Goal: Task Accomplishment & Management: Manage account settings

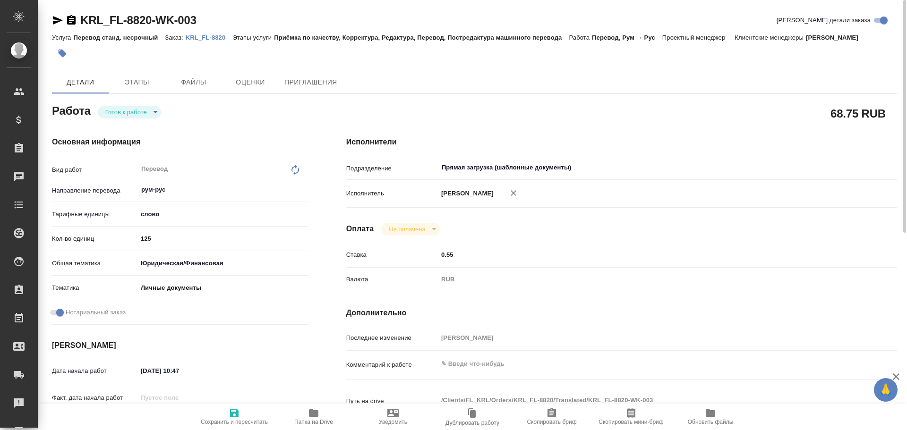
click at [120, 119] on div "Основная информация Вид работ Перевод x ​ Направление перевода рум-рус ​ Тарифн…" at bounding box center [180, 319] width 294 height 403
click at [122, 115] on body "🙏 .cls-1 fill:#fff; AWATERA Gusev Alexandr Клиенты Спецификации Заказы 0 Чаты T…" at bounding box center [453, 215] width 907 height 430
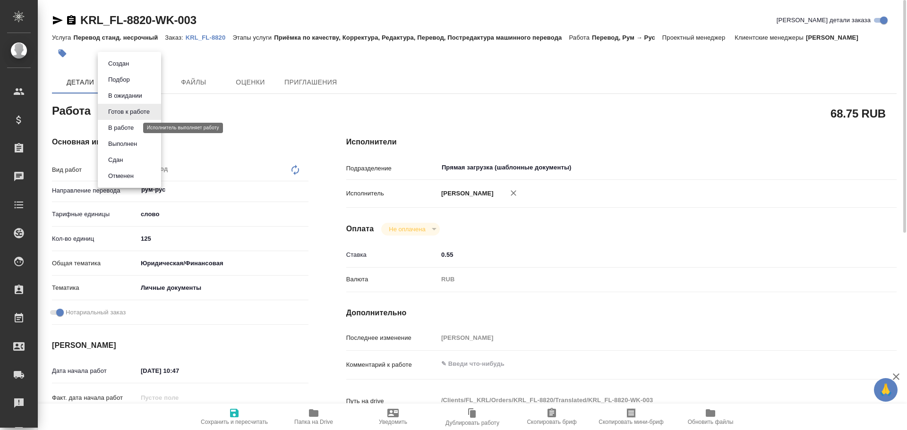
click at [119, 127] on button "В работе" at bounding box center [120, 128] width 31 height 10
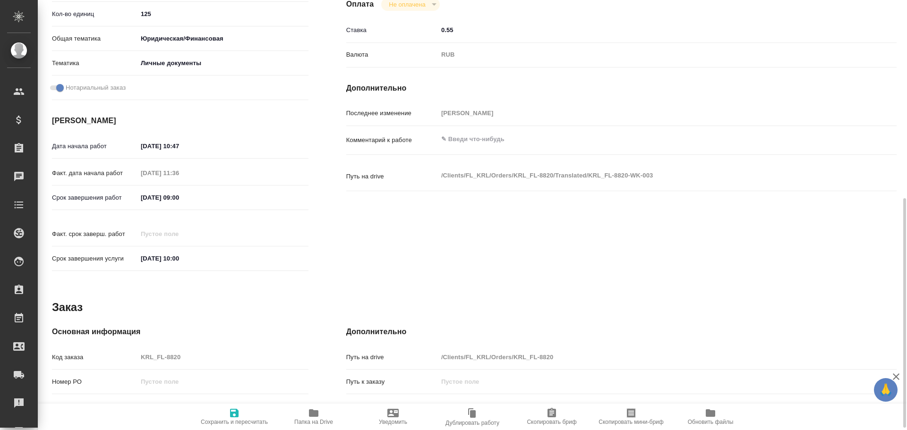
scroll to position [283, 0]
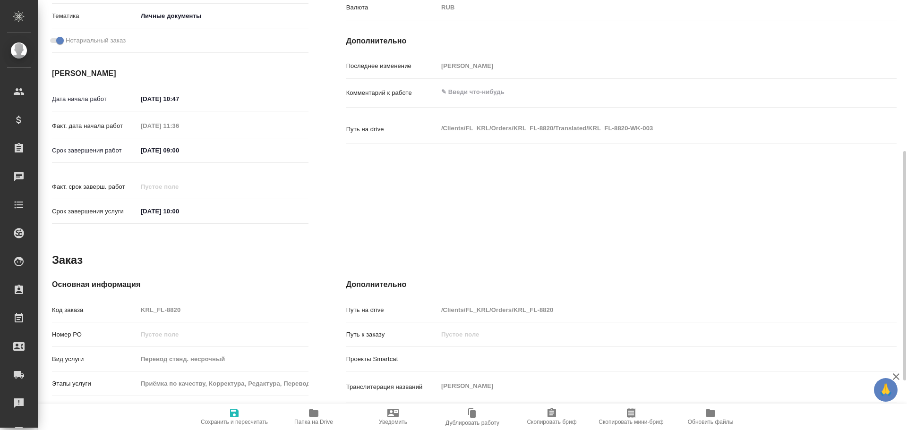
type textarea "x"
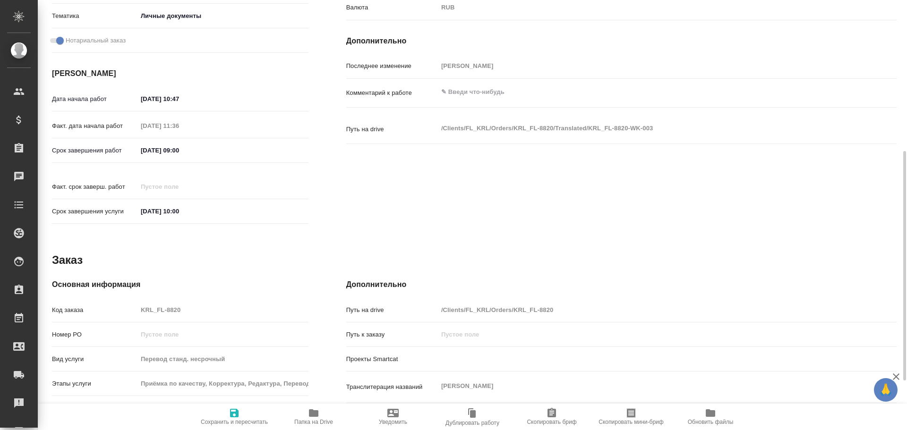
drag, startPoint x: 171, startPoint y: 304, endPoint x: 117, endPoint y: 299, distance: 54.5
click at [117, 302] on div "Код заказа KRL_FL-8820" at bounding box center [180, 310] width 256 height 17
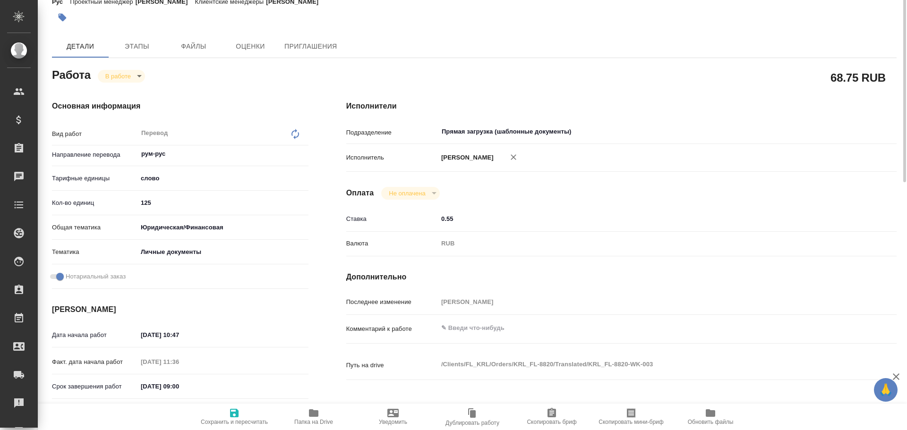
scroll to position [0, 0]
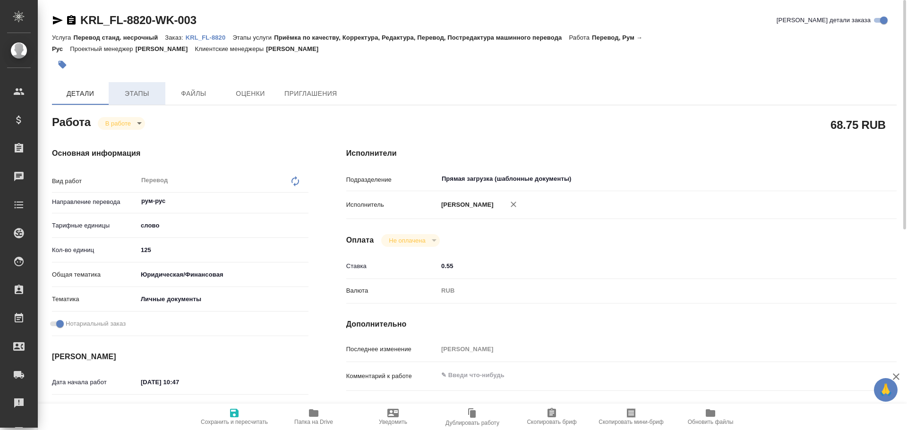
click at [137, 90] on span "Этапы" at bounding box center [136, 94] width 45 height 12
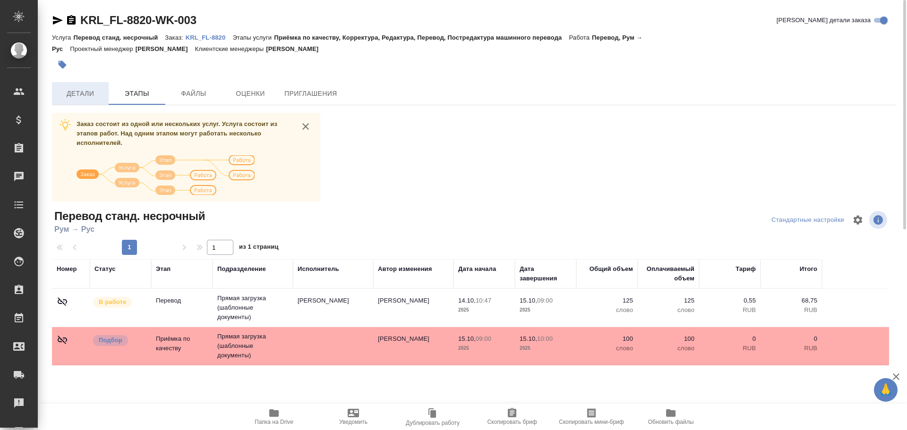
click at [80, 94] on span "Детали" at bounding box center [80, 94] width 45 height 12
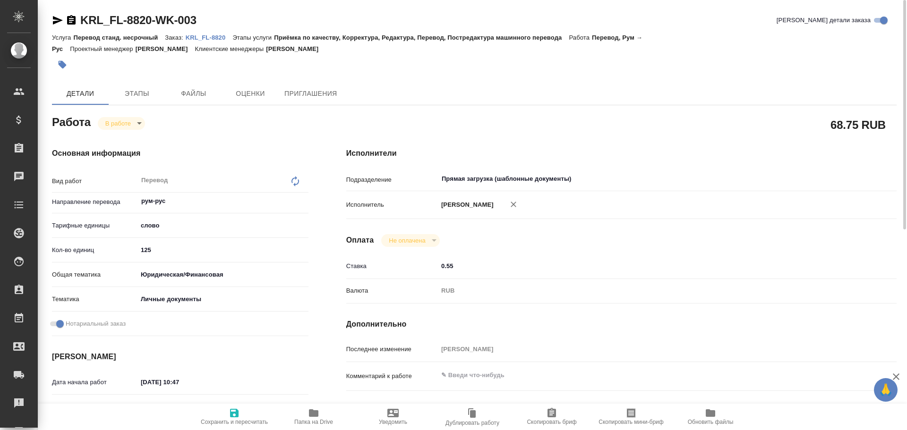
type textarea "x"
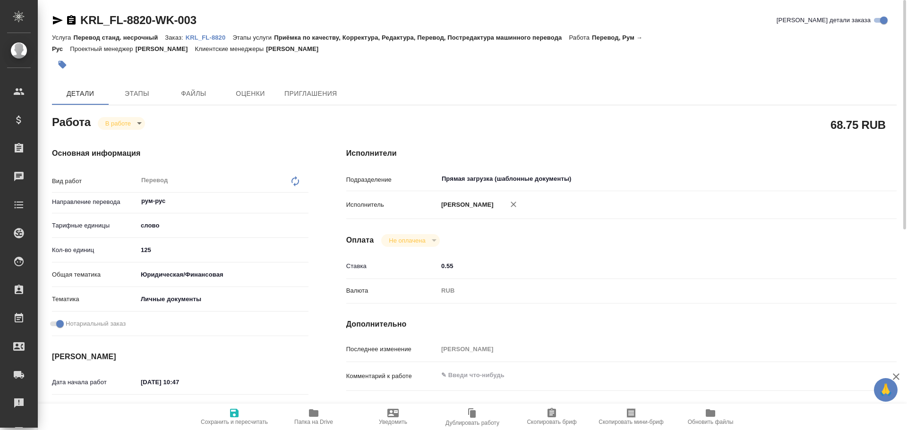
type textarea "x"
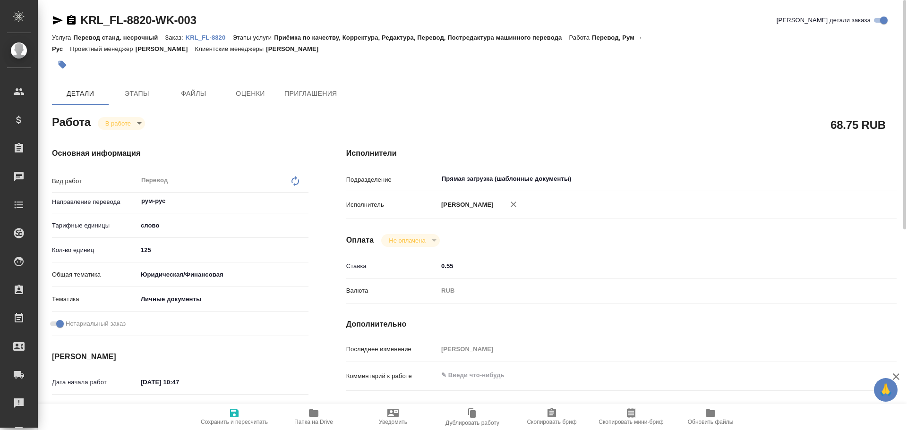
type textarea "x"
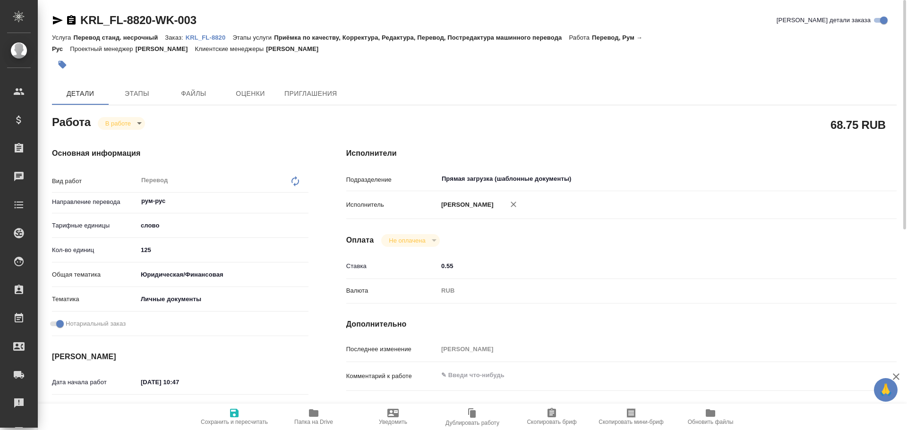
type textarea "x"
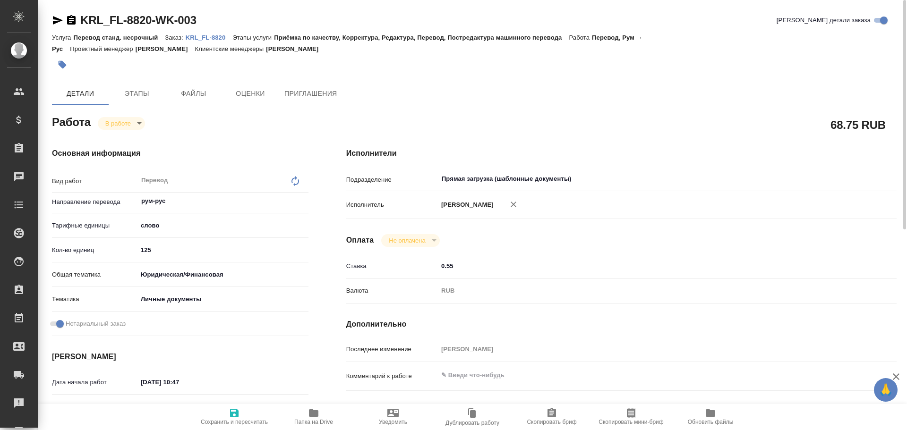
type textarea "x"
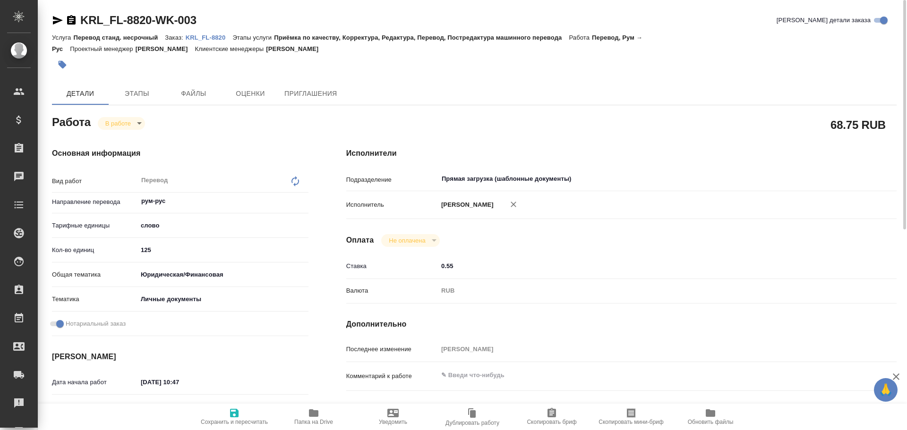
type textarea "x"
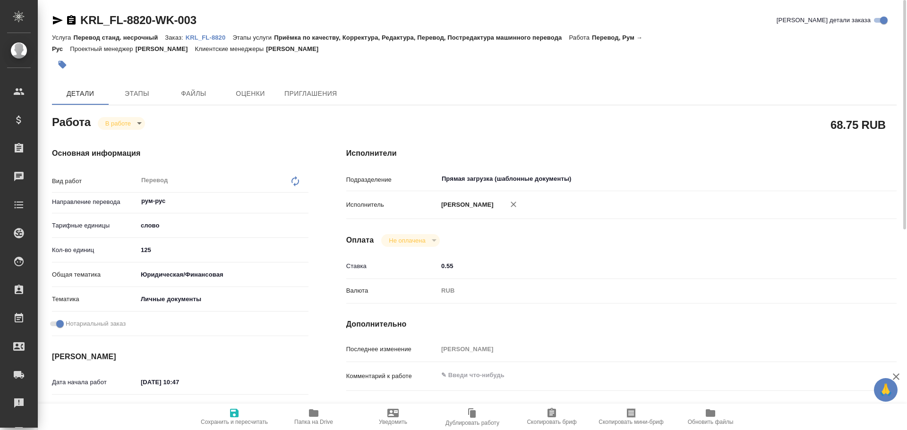
type textarea "x"
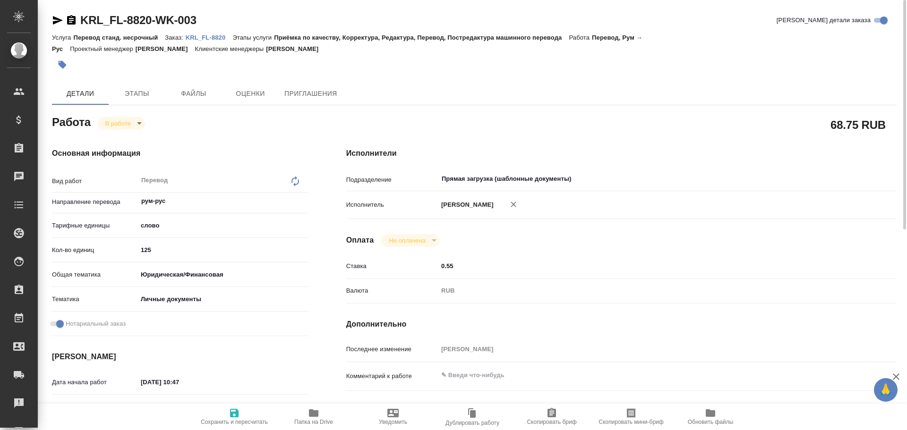
type textarea "x"
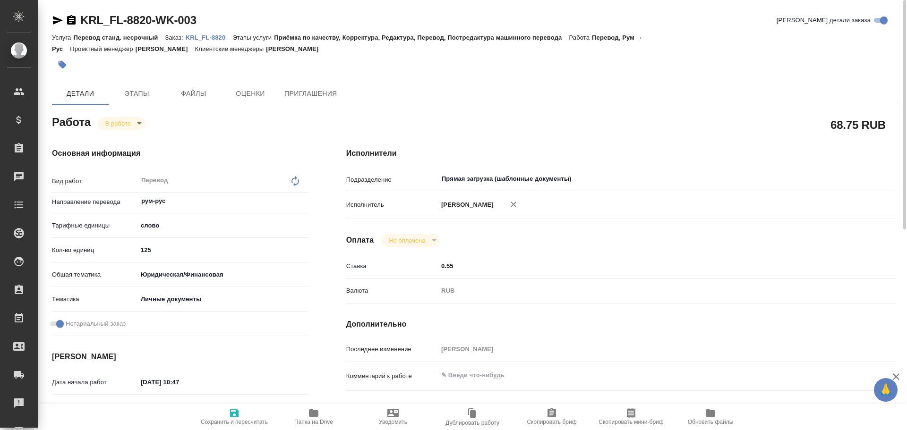
type textarea "x"
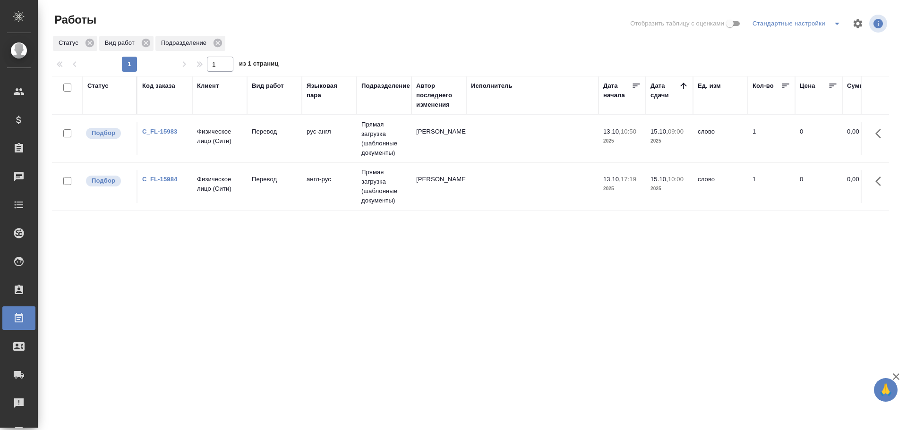
click at [273, 146] on td "Перевод" at bounding box center [274, 138] width 55 height 33
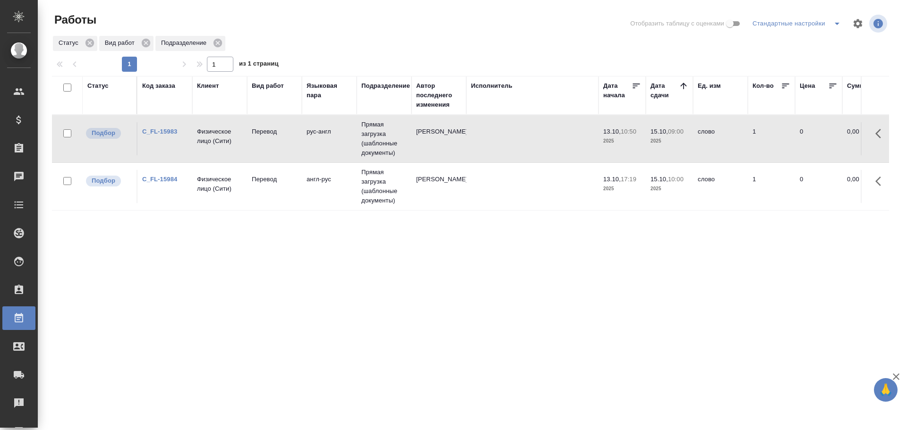
click at [273, 146] on td "Перевод" at bounding box center [274, 138] width 55 height 33
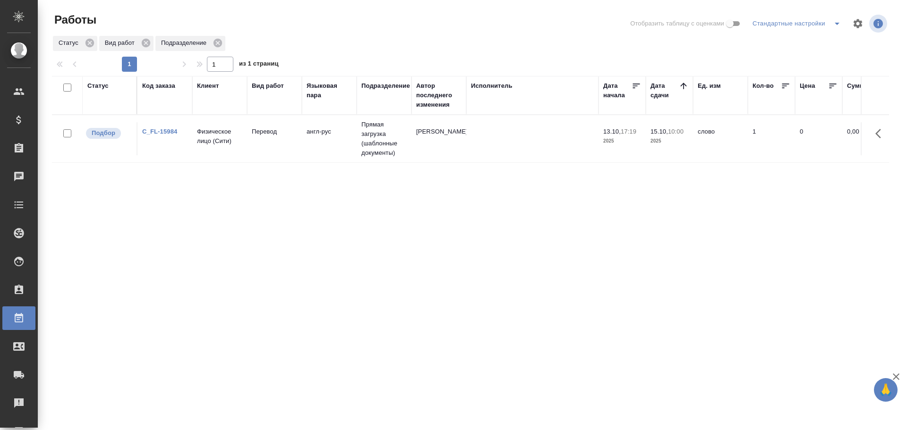
click at [95, 85] on div "Статус" at bounding box center [97, 85] width 21 height 9
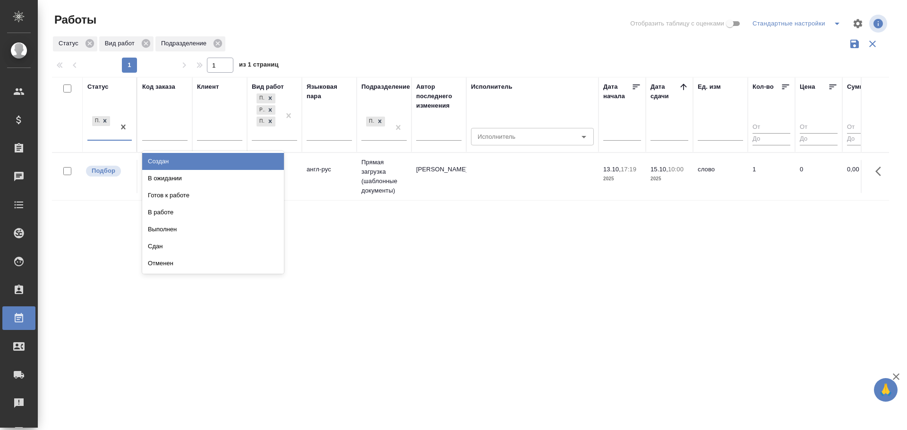
click at [107, 136] on div "Подбор" at bounding box center [100, 126] width 27 height 25
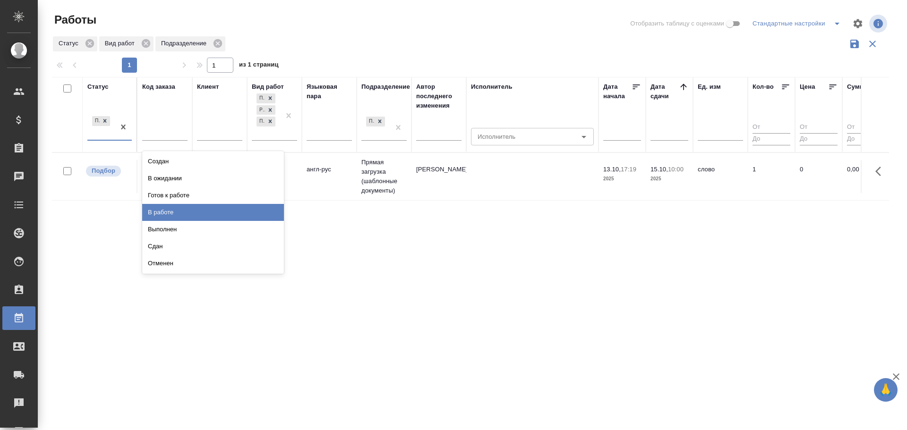
click at [153, 210] on div "В работе" at bounding box center [213, 212] width 142 height 17
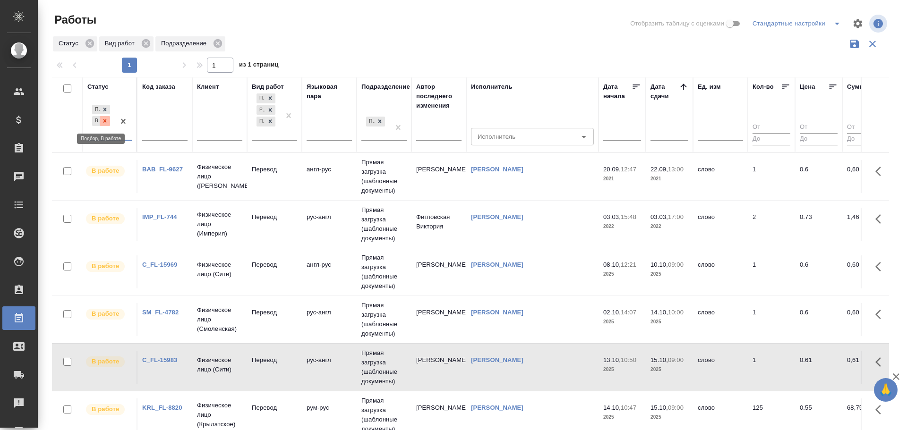
click at [107, 125] on div at bounding box center [105, 121] width 10 height 10
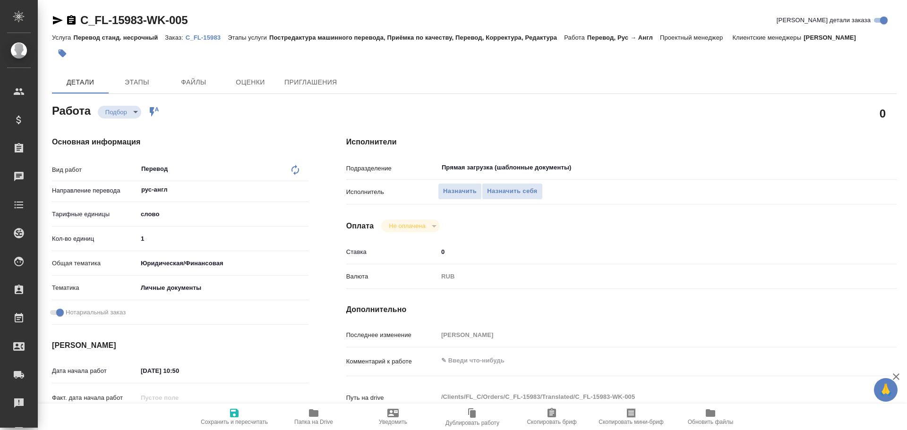
type textarea "x"
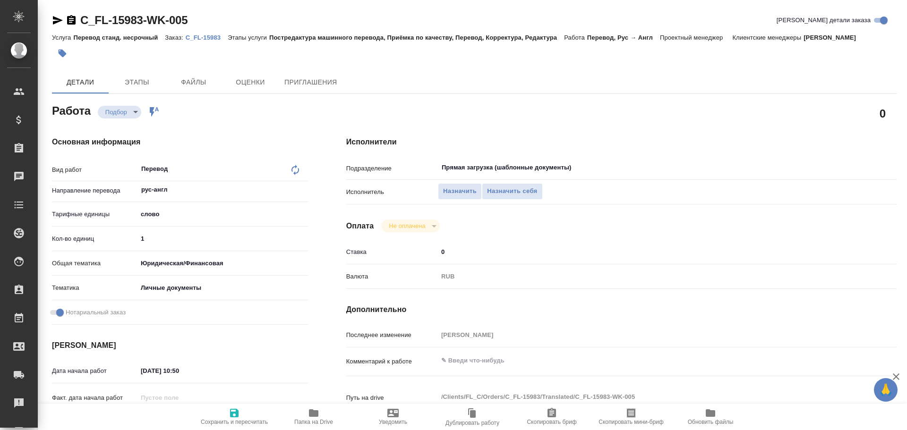
type textarea "x"
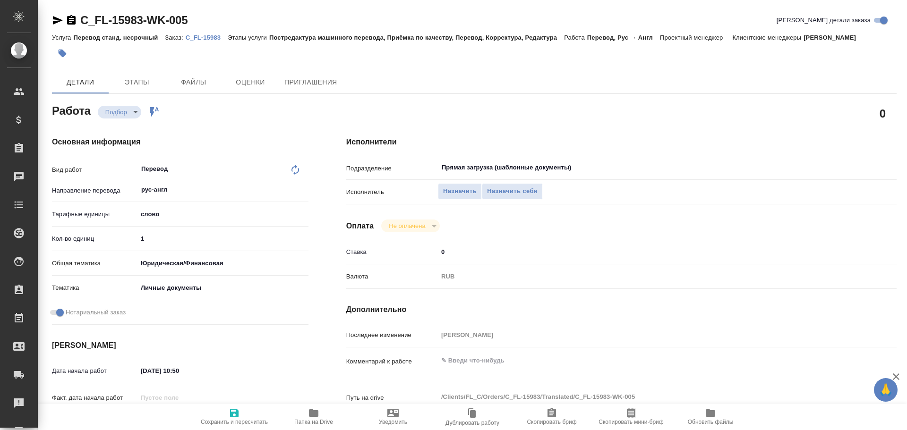
type textarea "x"
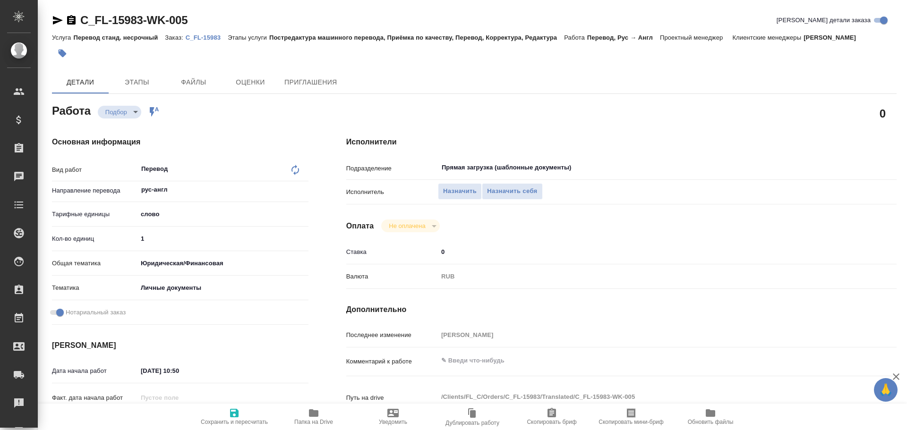
type textarea "x"
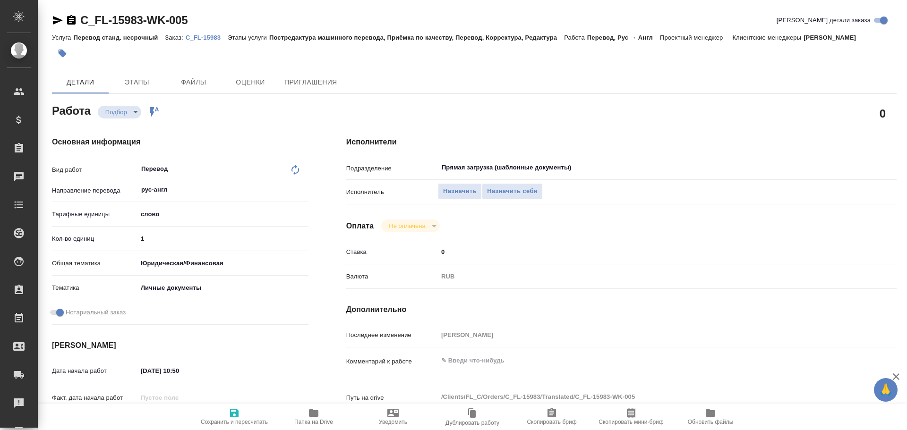
type textarea "x"
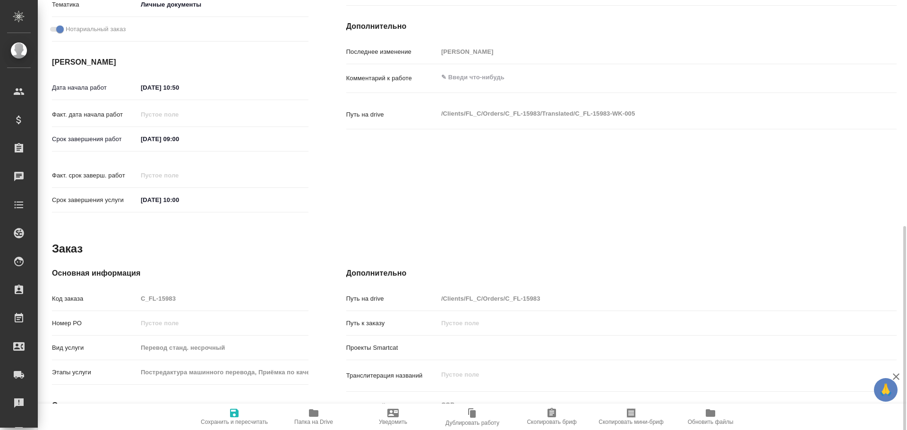
scroll to position [364, 0]
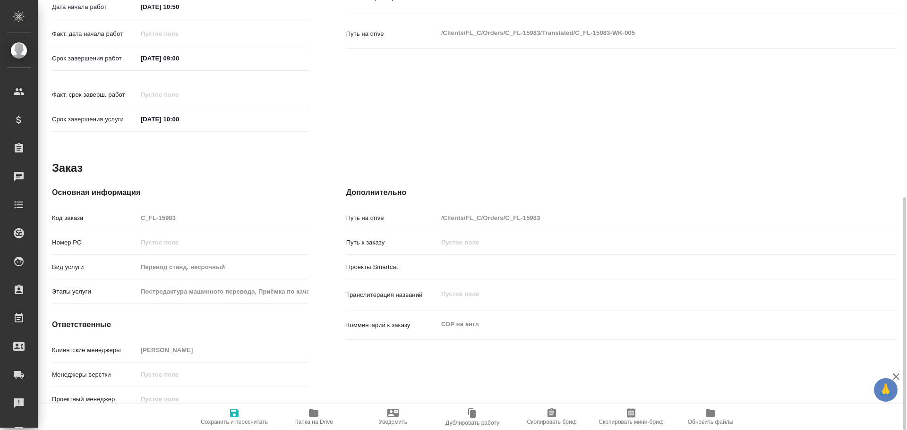
type textarea "x"
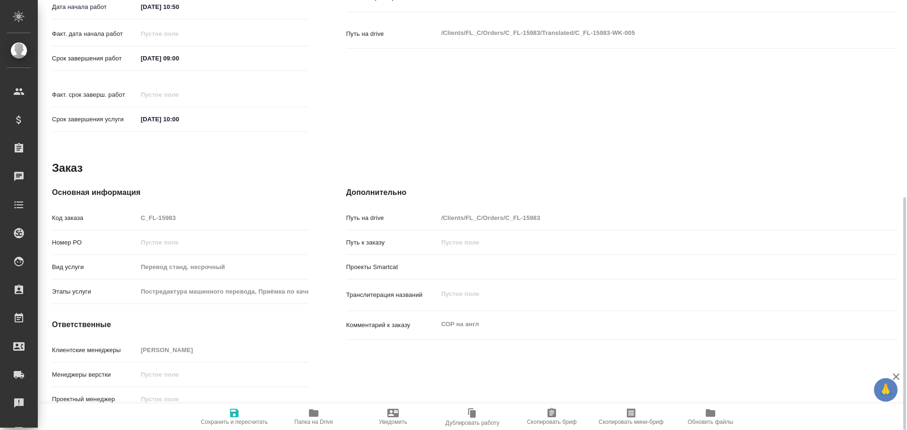
type textarea "x"
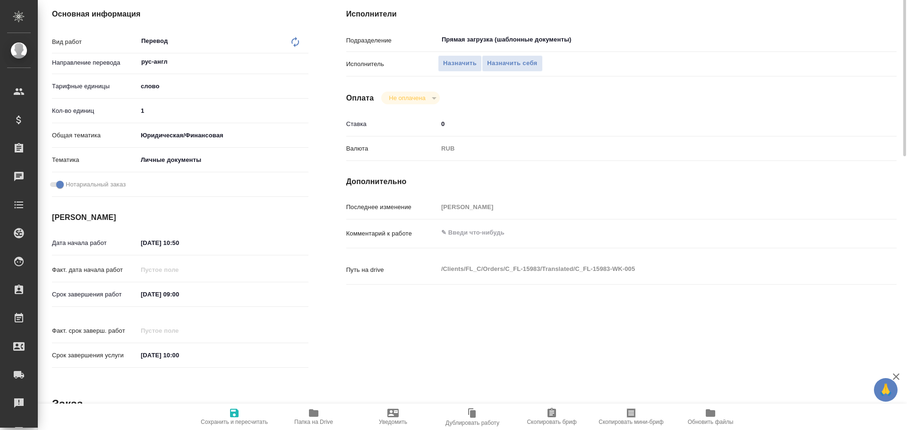
scroll to position [34, 0]
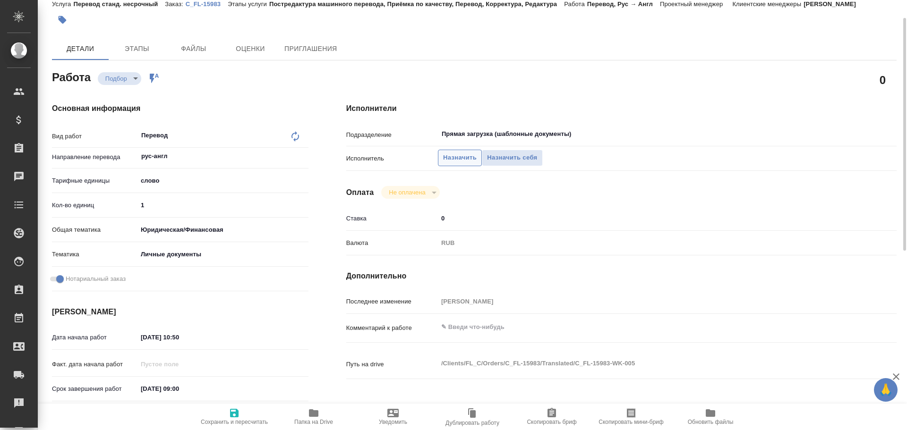
type textarea "x"
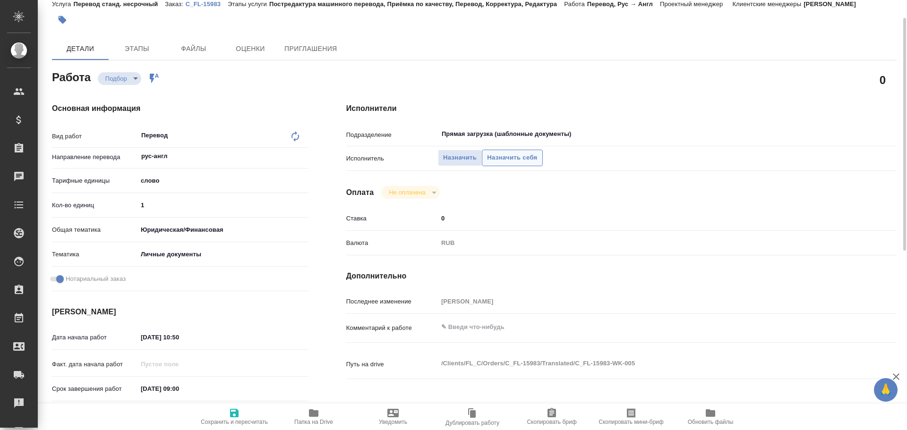
click at [491, 158] on span "Назначить себя" at bounding box center [512, 158] width 50 height 11
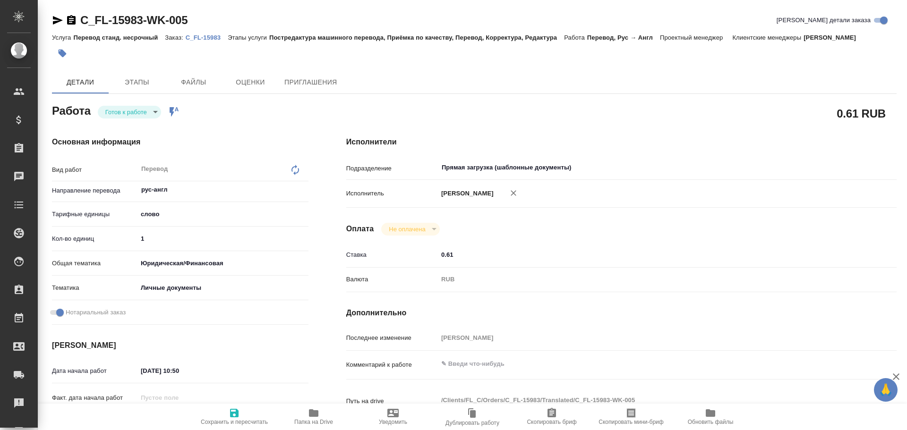
type textarea "x"
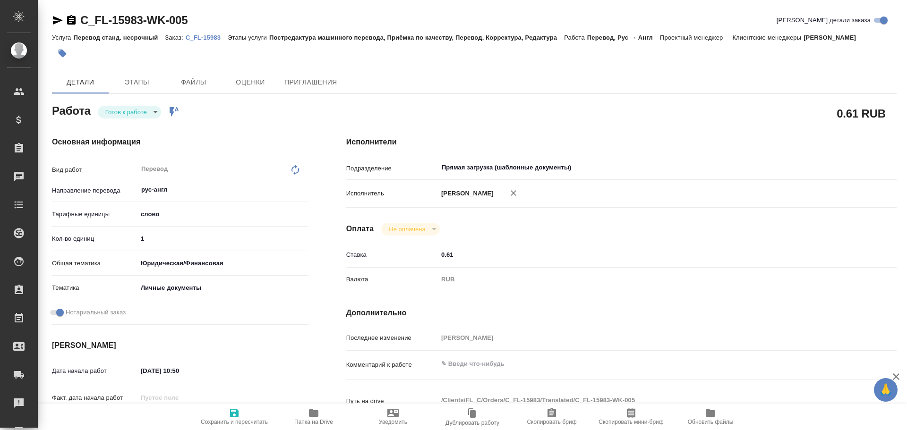
type textarea "x"
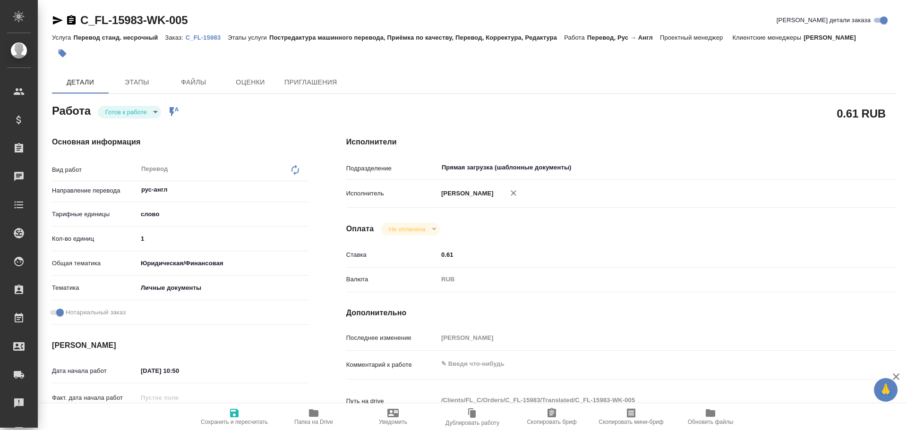
type textarea "x"
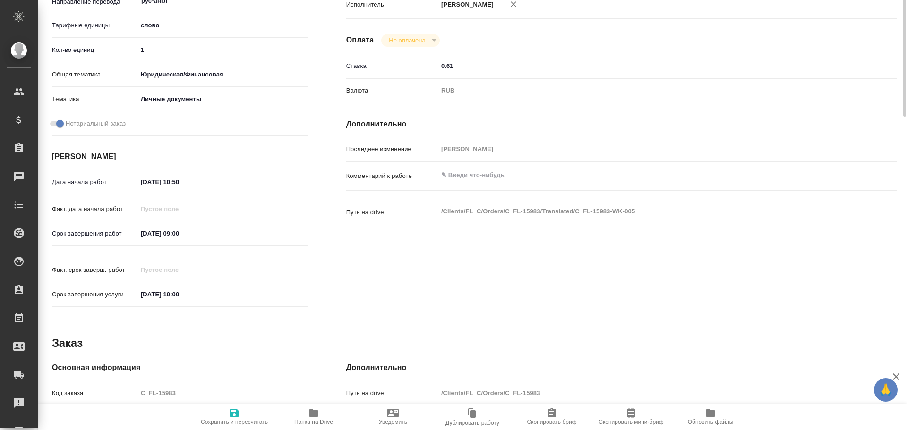
scroll to position [236, 0]
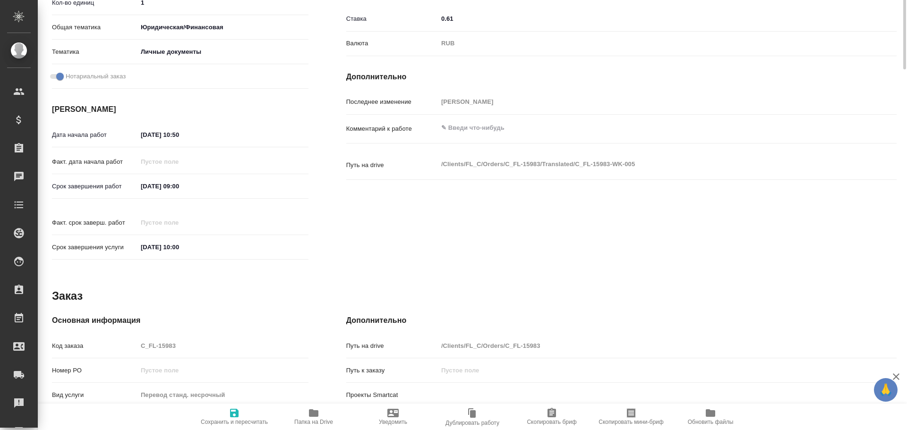
type textarea "x"
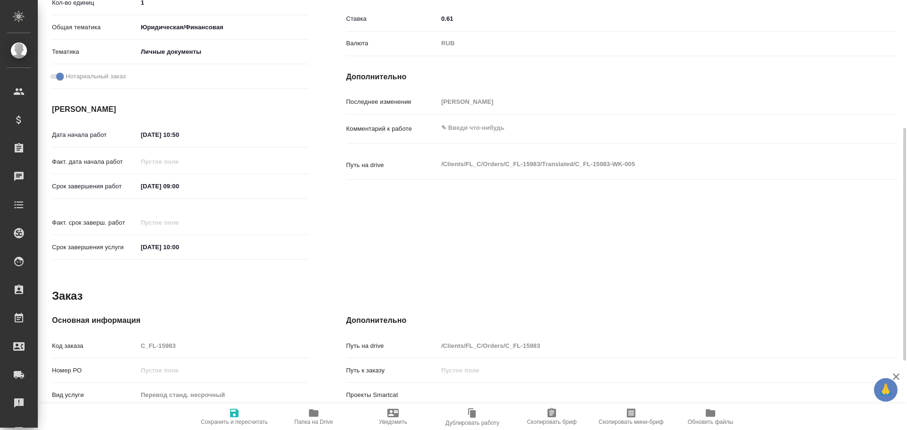
type textarea "x"
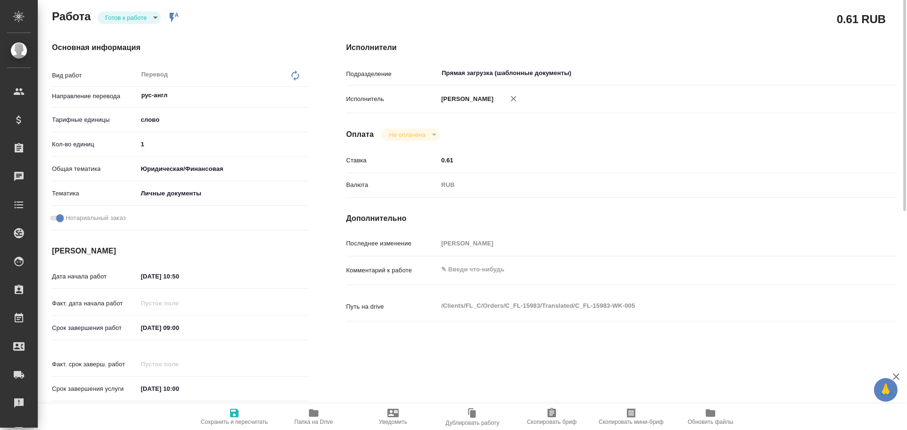
scroll to position [0, 0]
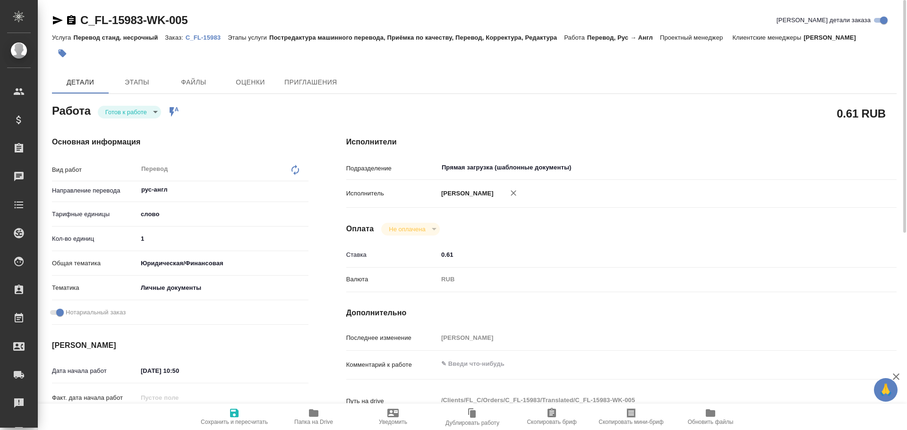
type textarea "x"
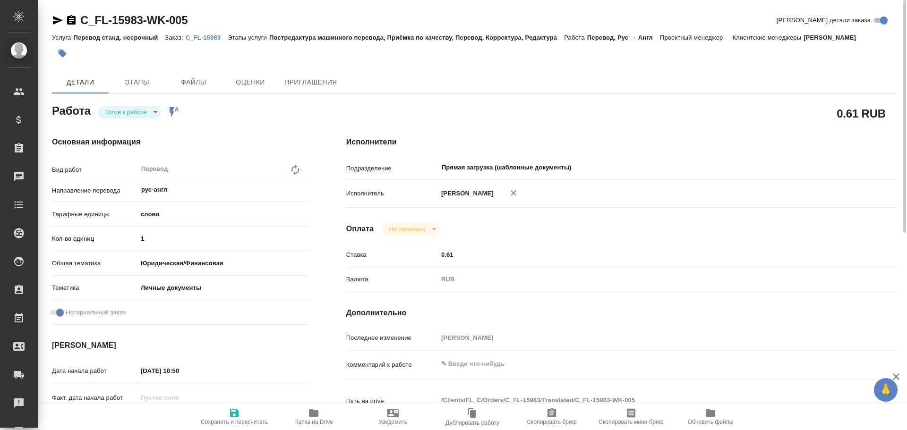
click at [127, 116] on body "🙏 .cls-1 fill:#fff; AWATERA Gusev Alexandr Клиенты Спецификации Заказы Чаты Tod…" at bounding box center [453, 215] width 907 height 430
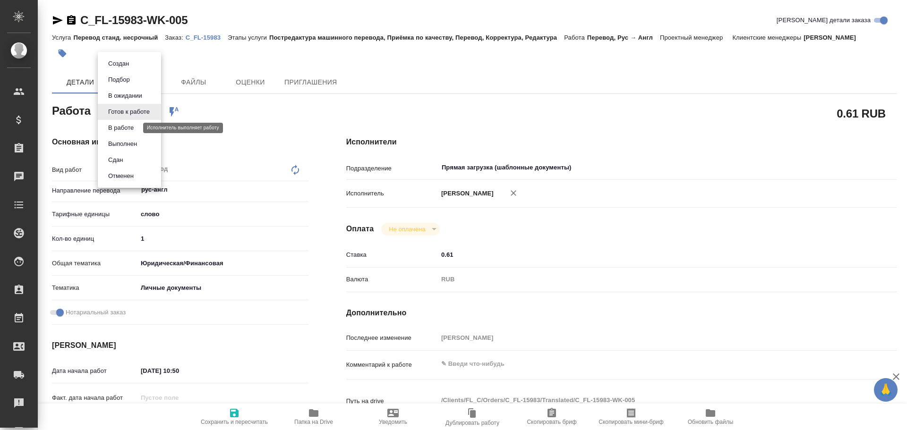
click at [124, 127] on button "В работе" at bounding box center [120, 128] width 31 height 10
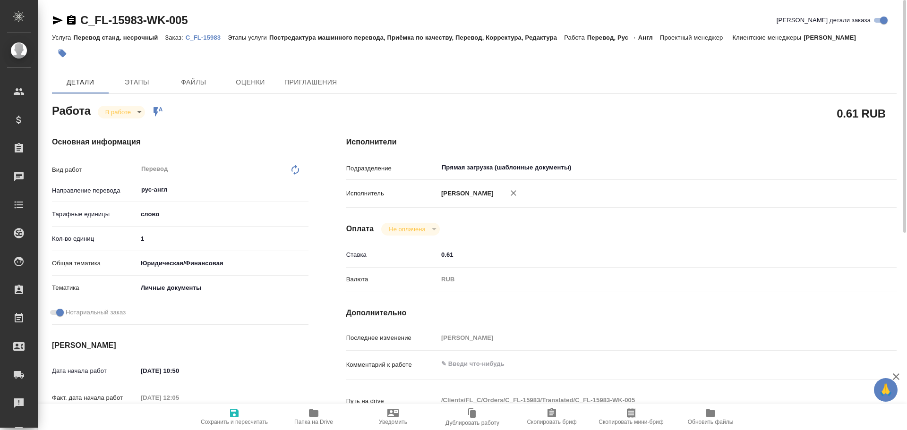
type textarea "x"
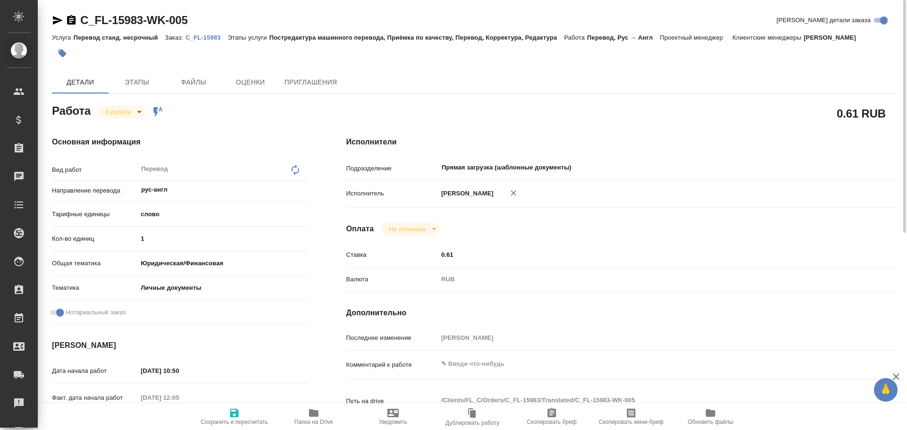
type textarea "x"
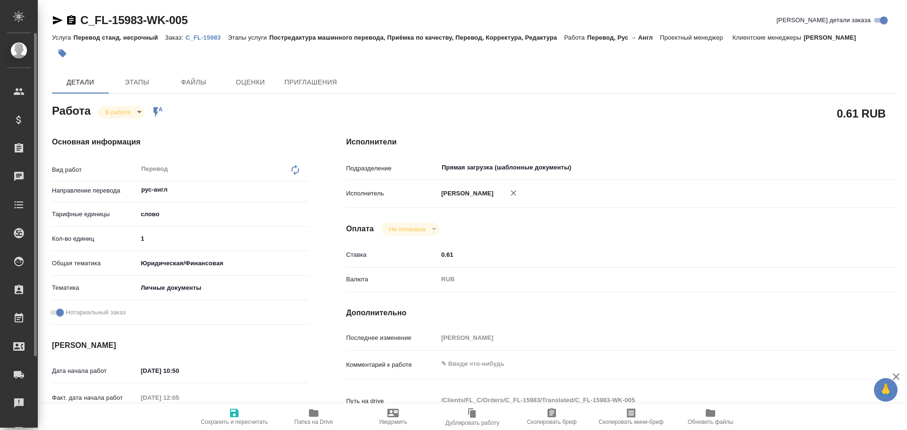
type textarea "x"
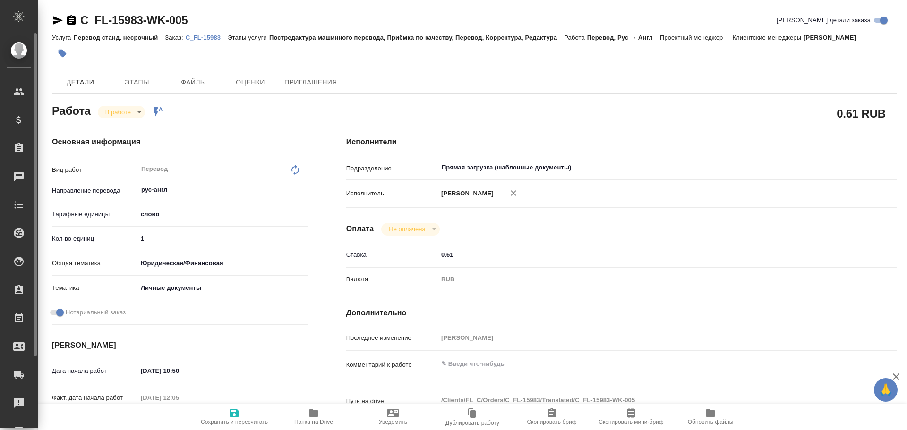
type textarea "x"
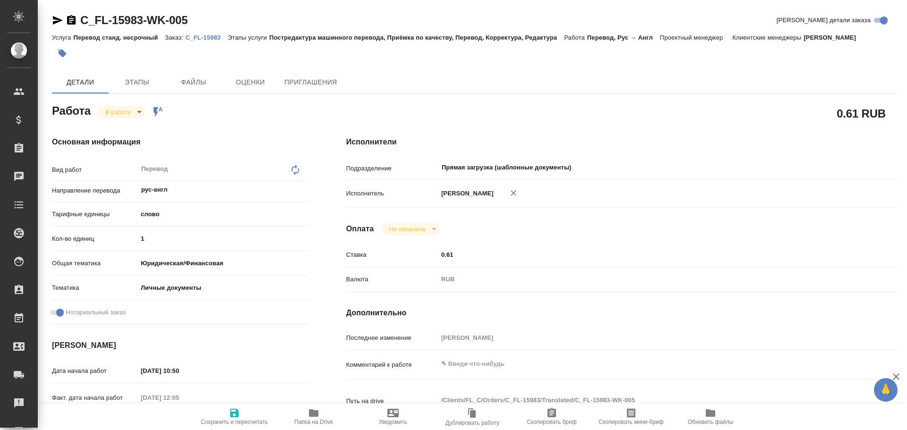
type textarea "x"
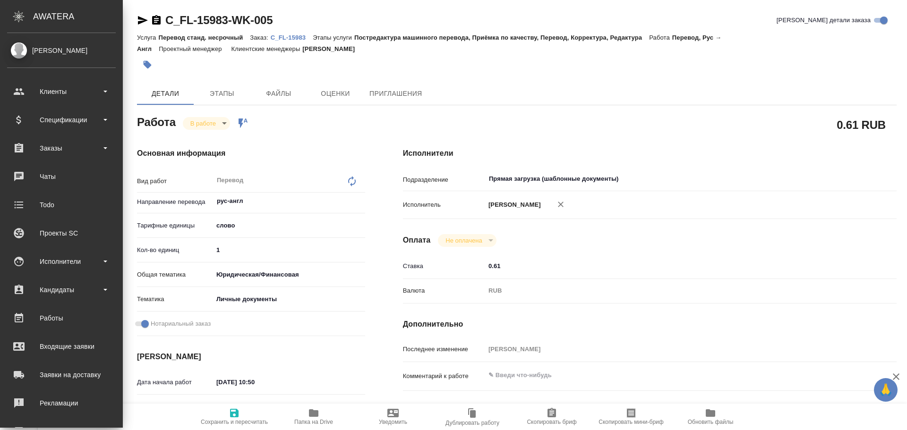
type textarea "x"
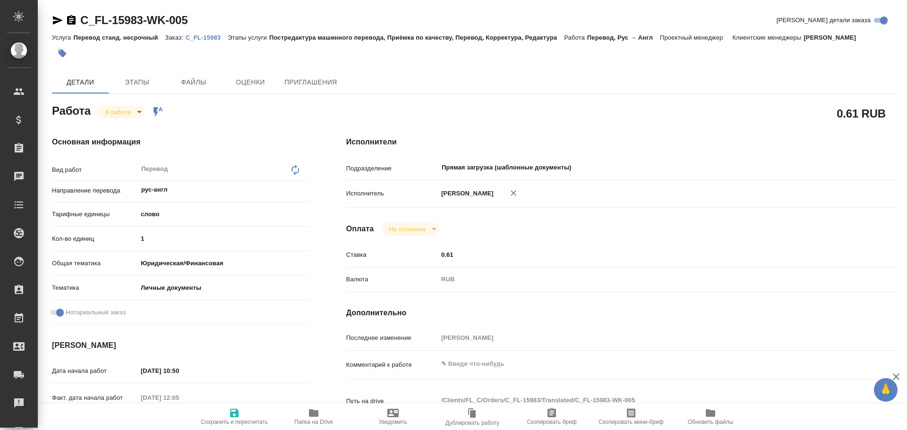
type textarea "x"
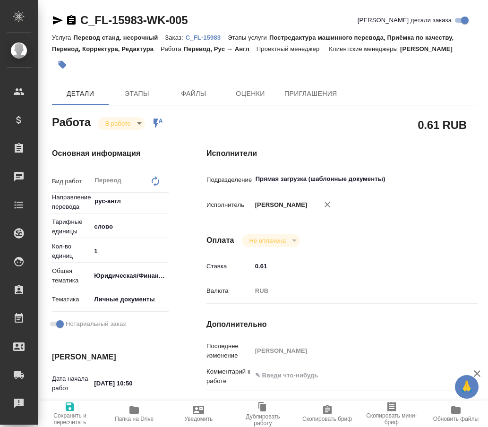
type textarea "x"
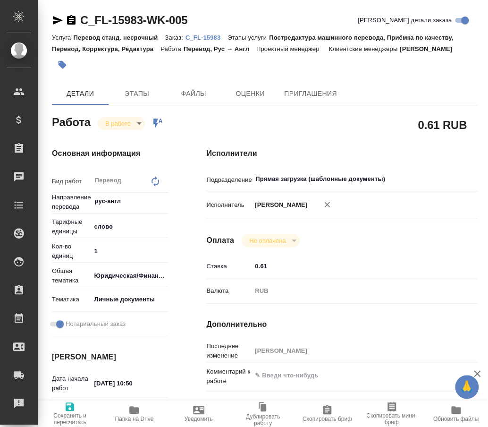
type textarea "x"
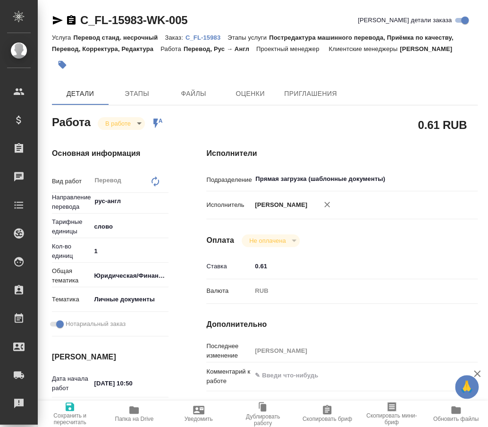
type textarea "x"
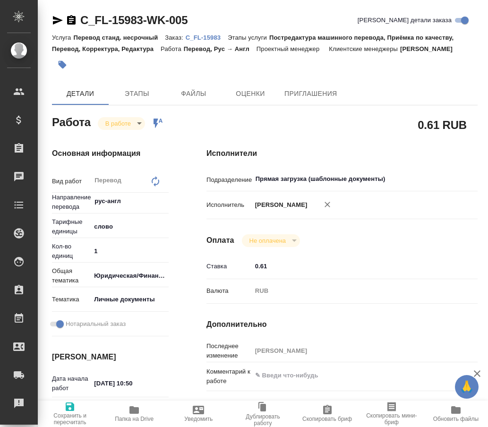
type textarea "x"
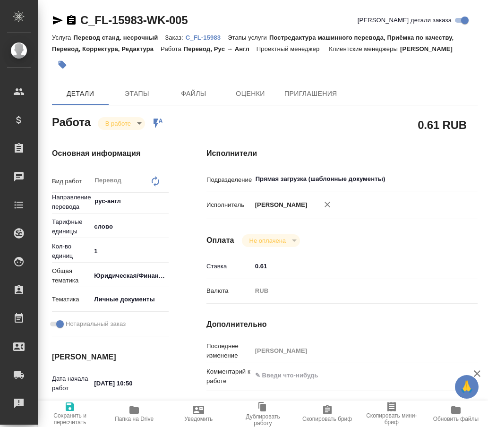
type textarea "x"
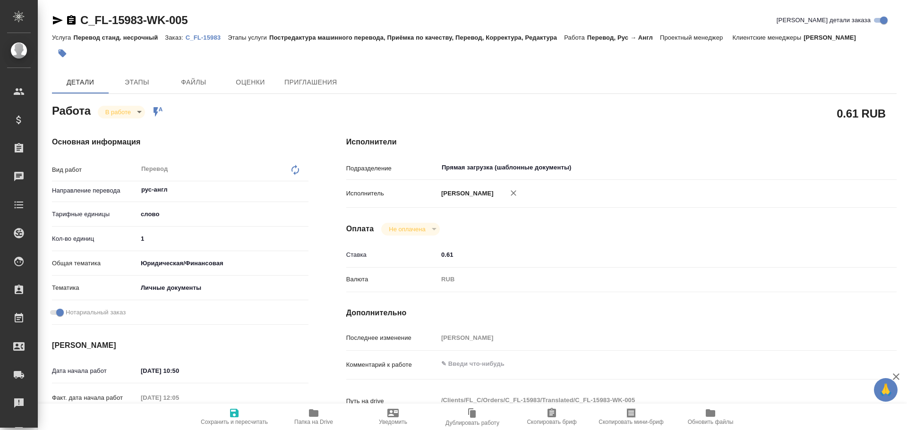
type textarea "x"
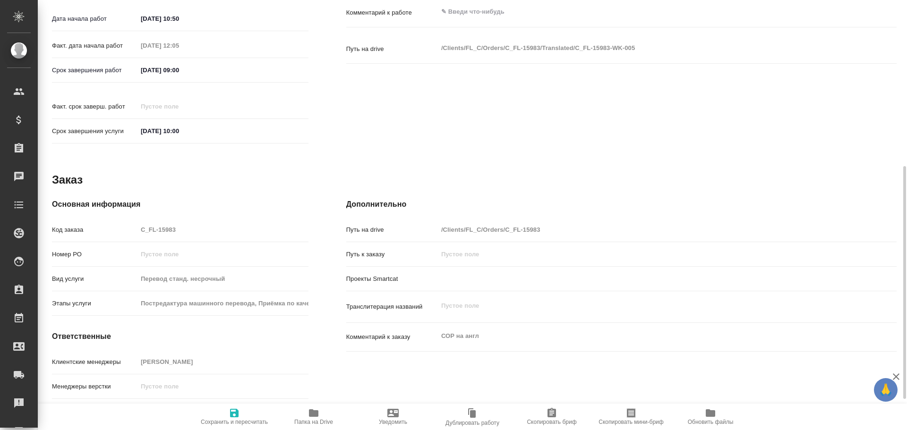
scroll to position [371, 0]
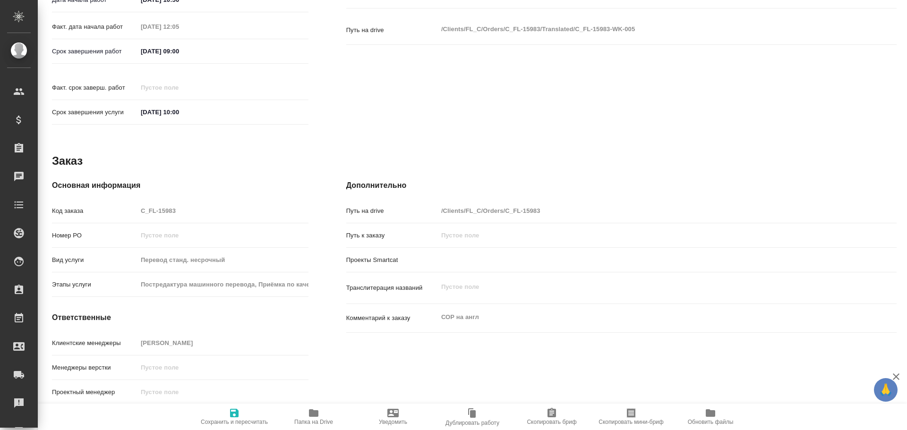
click at [313, 407] on icon "button" at bounding box center [313, 412] width 11 height 11
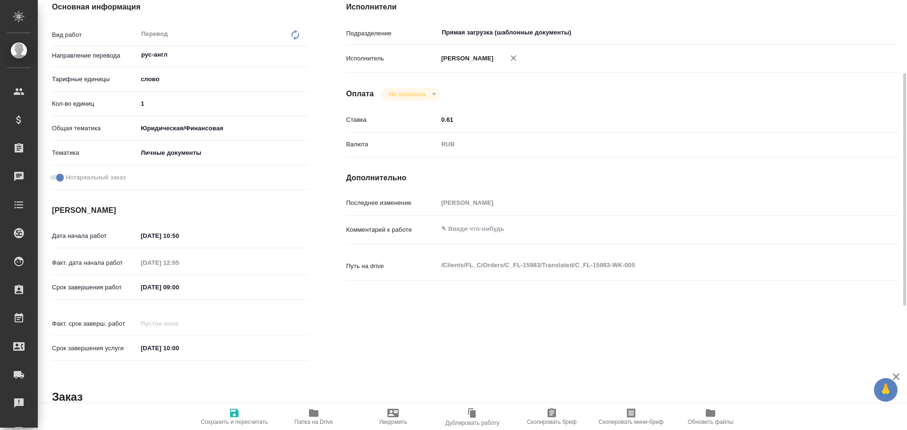
scroll to position [41, 0]
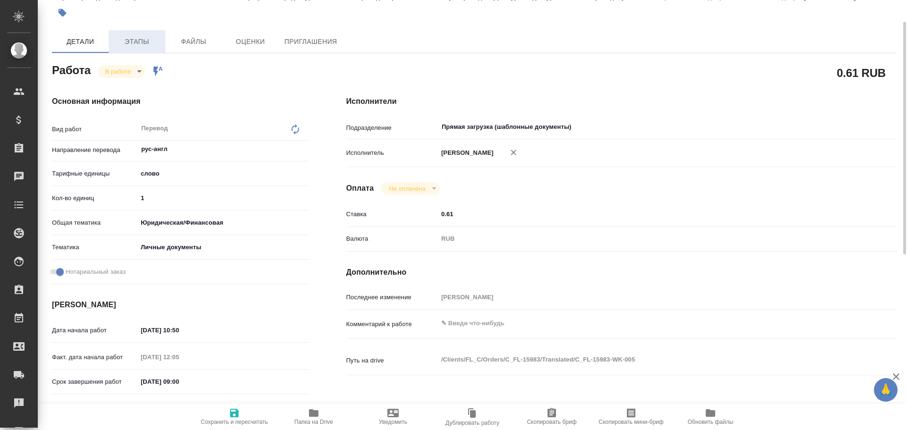
click at [136, 42] on span "Этапы" at bounding box center [136, 42] width 45 height 12
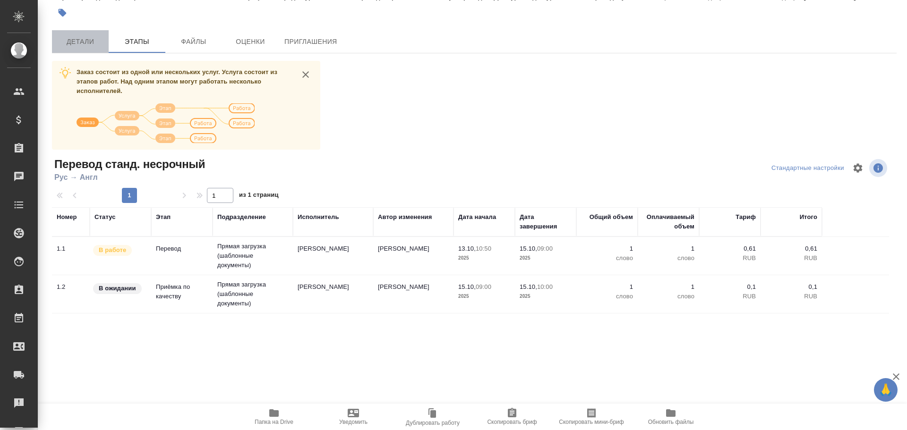
click at [90, 43] on span "Детали" at bounding box center [80, 42] width 45 height 12
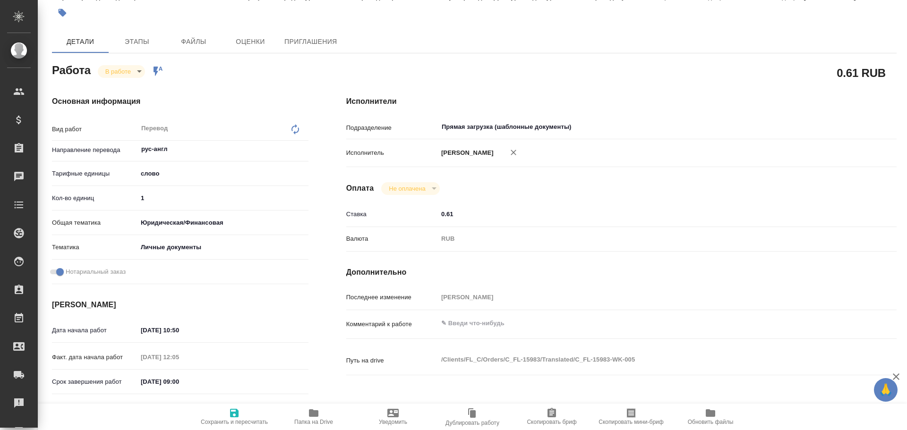
type textarea "x"
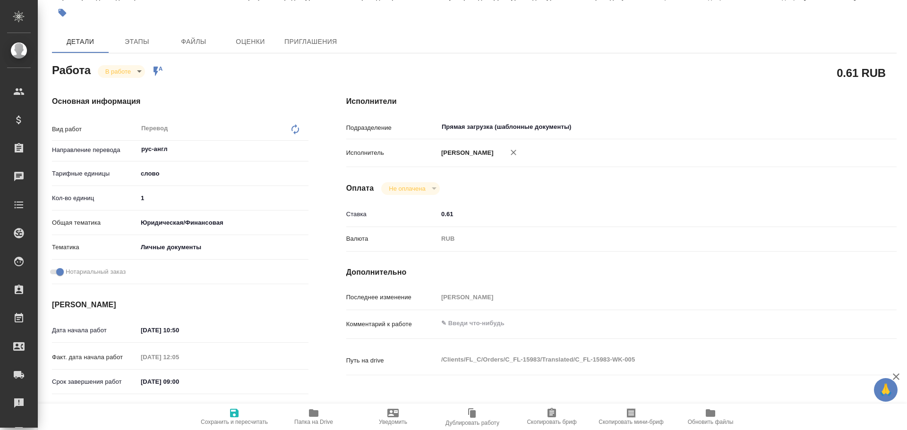
type textarea "x"
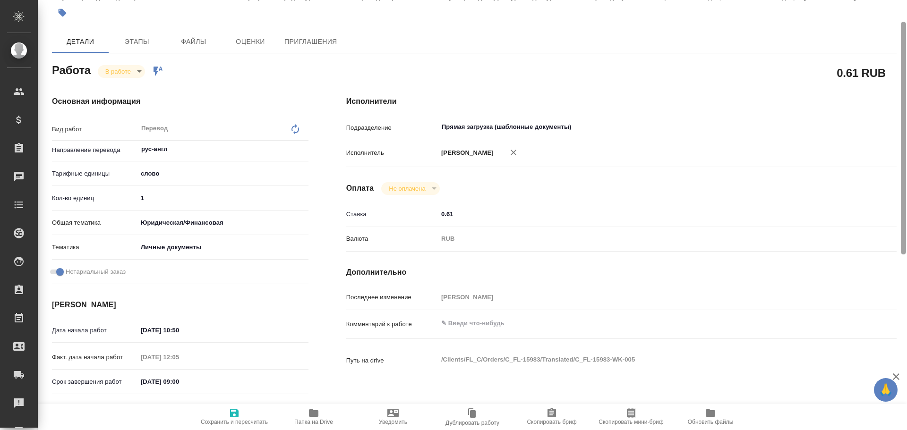
type textarea "x"
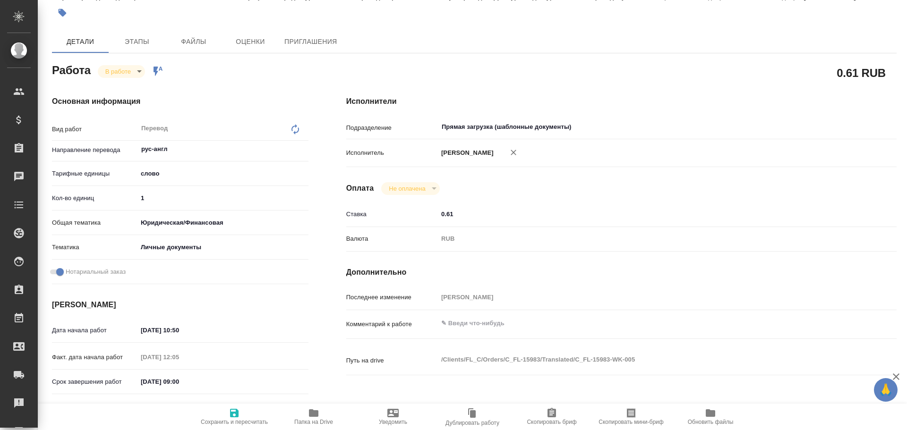
type textarea "x"
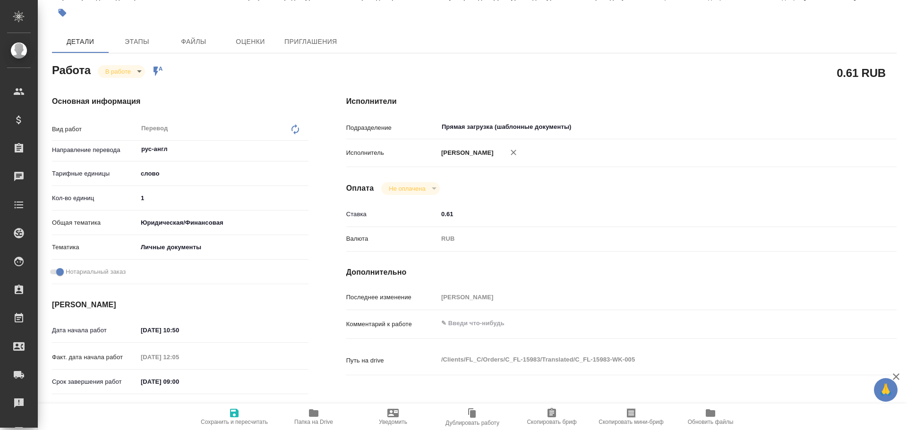
type textarea "x"
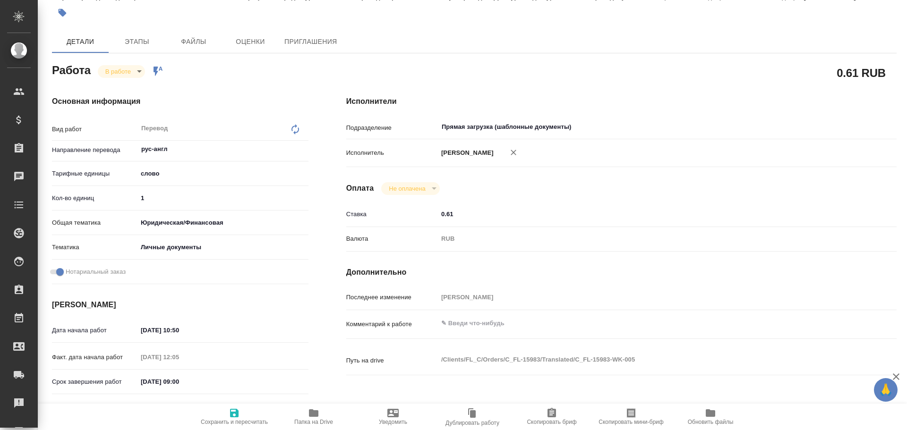
type textarea "x"
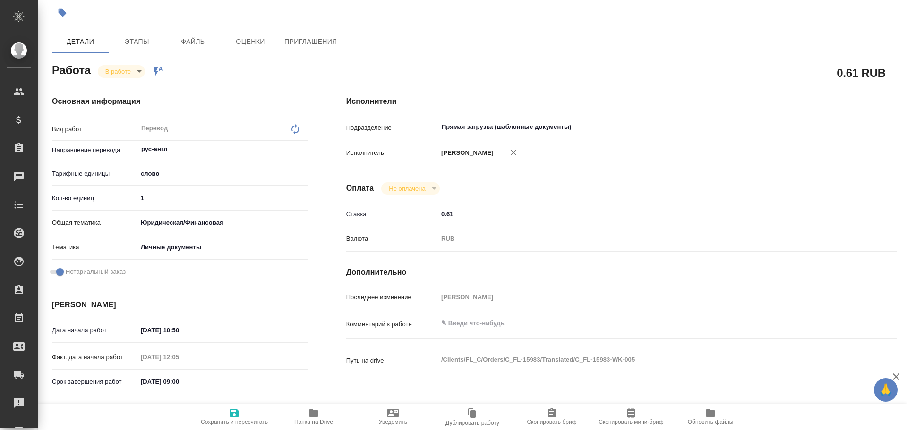
type textarea "x"
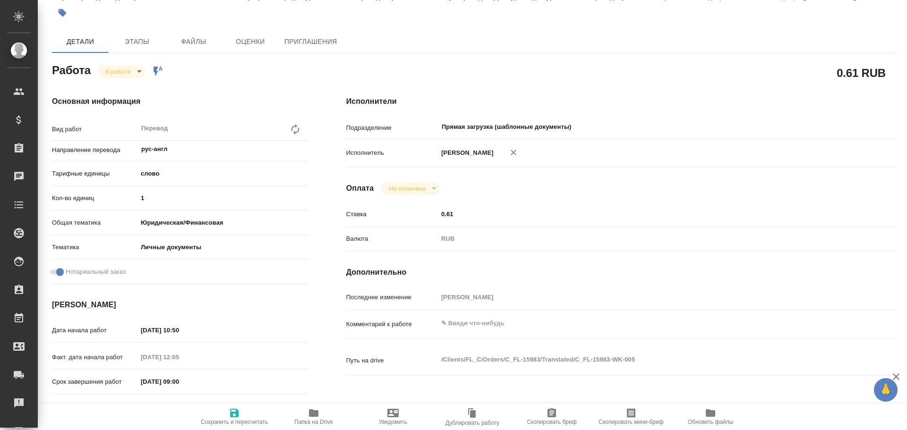
type textarea "x"
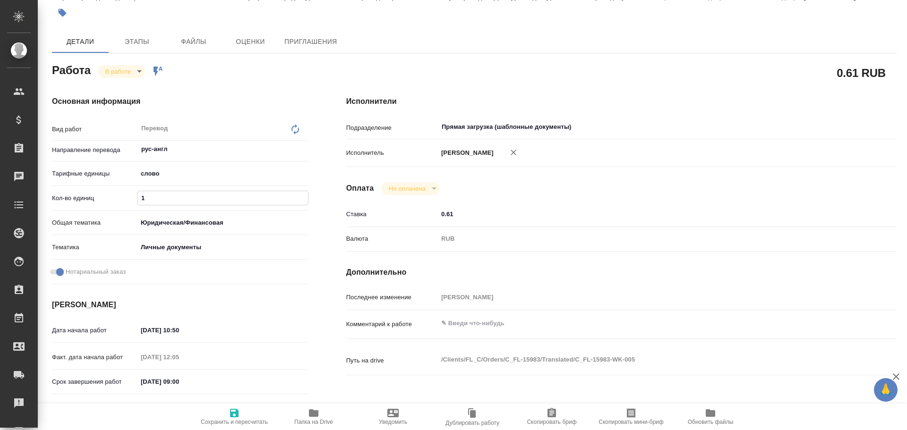
click at [193, 197] on input "1" at bounding box center [223, 198] width 170 height 14
type textarea "x"
type input "10"
type textarea "x"
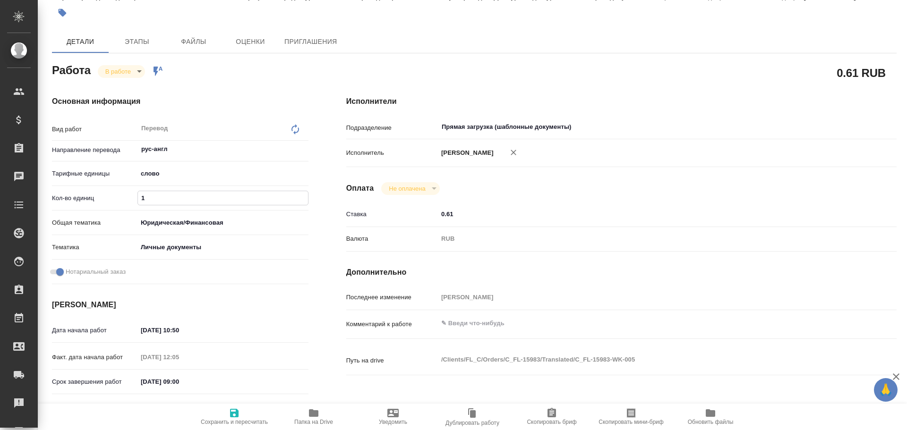
type textarea "x"
type input "100"
type textarea "x"
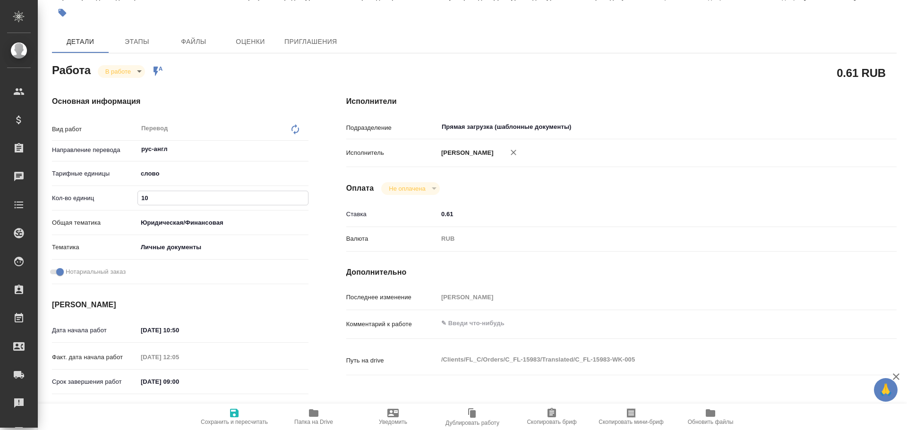
type textarea "x"
type input "100"
click at [225, 417] on span "Сохранить и пересчитать" at bounding box center [234, 416] width 68 height 18
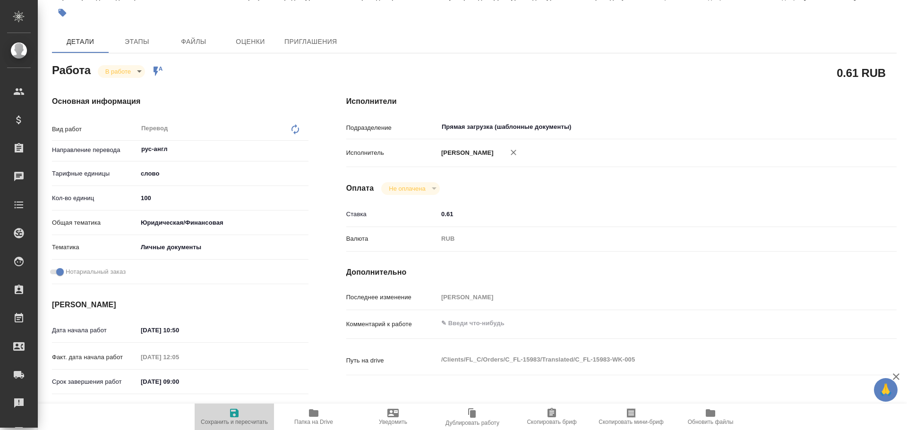
type textarea "x"
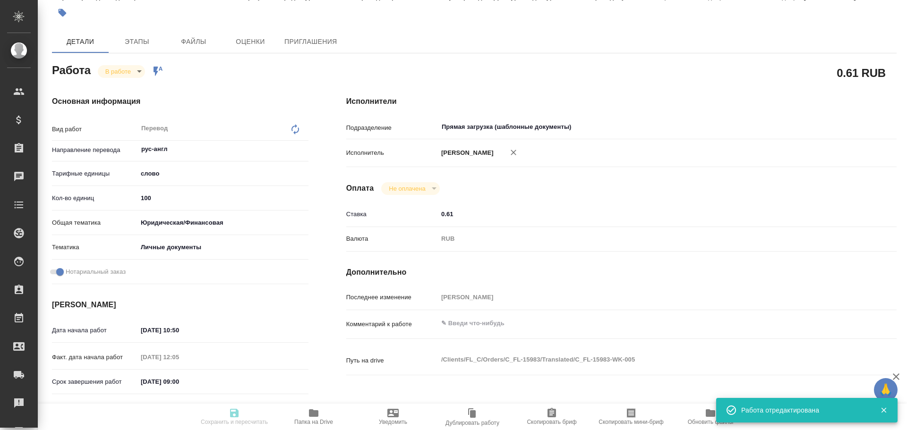
type textarea "x"
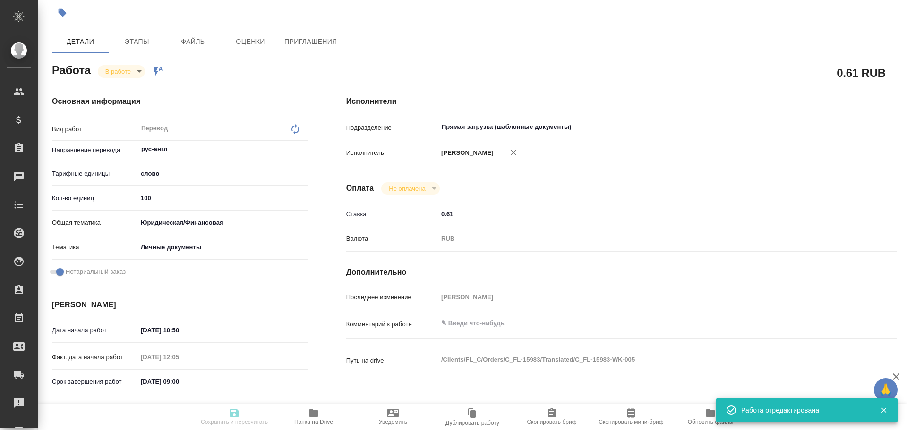
type input "inProgress"
type textarea "Перевод"
type textarea "x"
type input "рус-англ"
type input "5a8b1489cc6b4906c91bfd90"
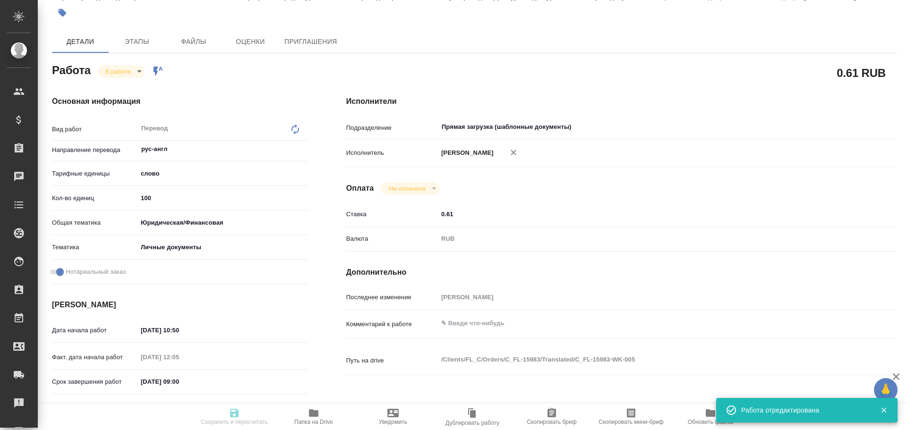
type input "100"
type input "yr-fn"
type input "5a8b8b956a9677013d343cfe"
checkbox input "true"
type input "[DATE] 10:50"
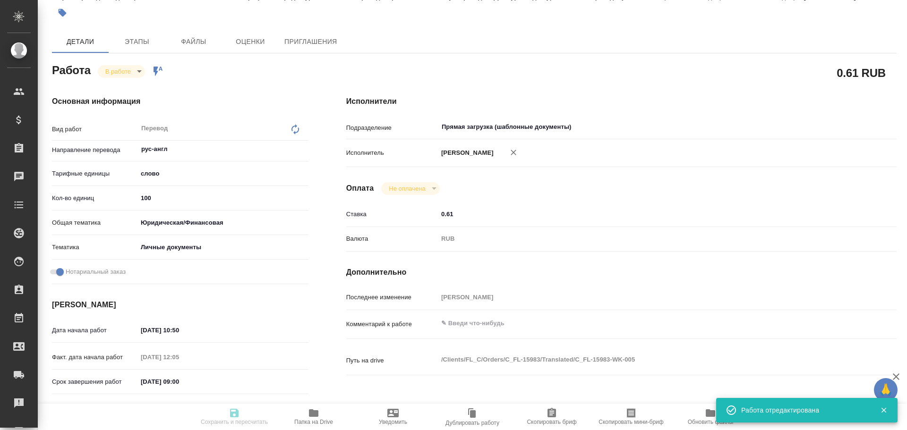
type input "[DATE] 12:05"
type input "[DATE] 09:00"
type input "[DATE] 10:00"
type input "Прямая загрузка (шаблонные документы)"
type input "notPayed"
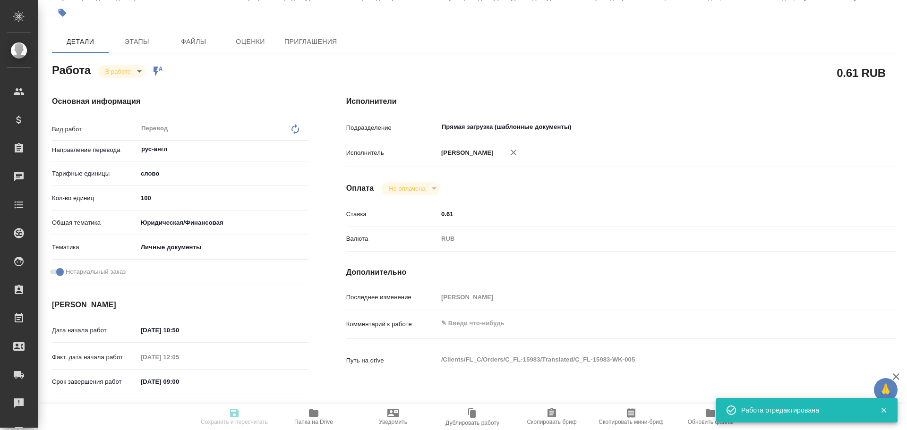
type input "0.61"
type input "RUB"
type input "[PERSON_NAME]"
type textarea "x"
type textarea "/Clients/FL_C/Orders/C_FL-15983/Translated/C_FL-15983-WK-005"
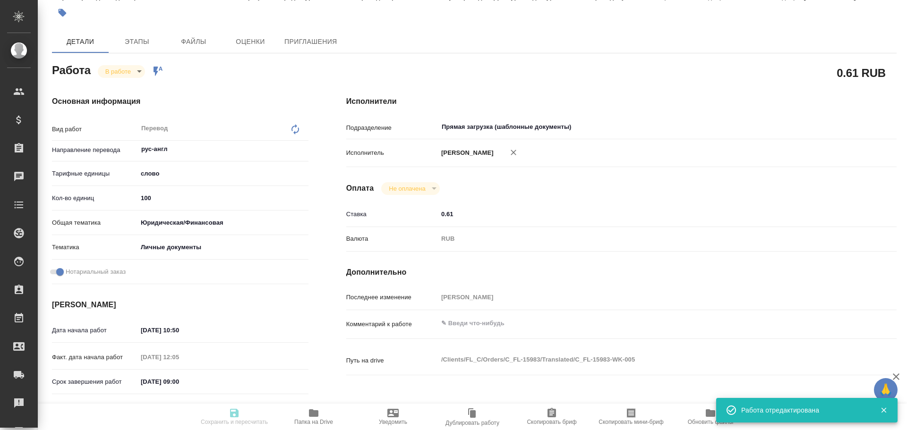
type textarea "x"
type input "C_FL-15983"
type input "Перевод станд. несрочный"
type input "Постредактура машинного перевода, Приёмка по качеству, Перевод, Корректура, Ред…"
type input "[PERSON_NAME]"
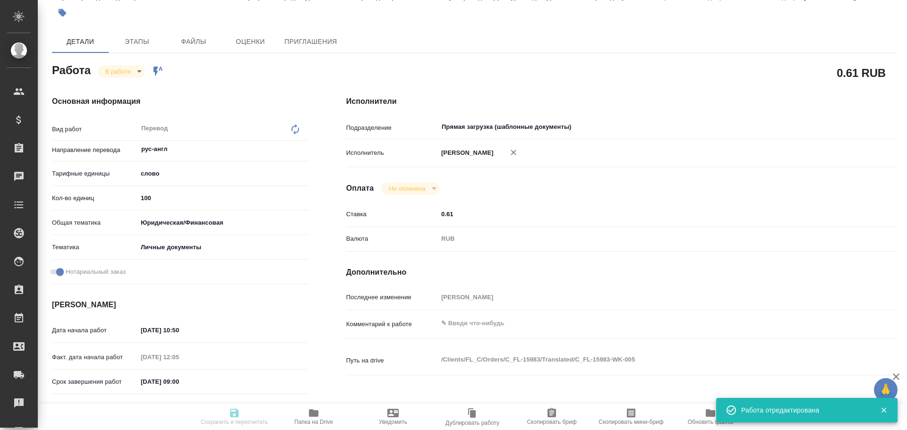
type input "/Clients/FL_C/Orders/C_FL-15983"
type textarea "x"
type textarea "СОР на англ"
type textarea "x"
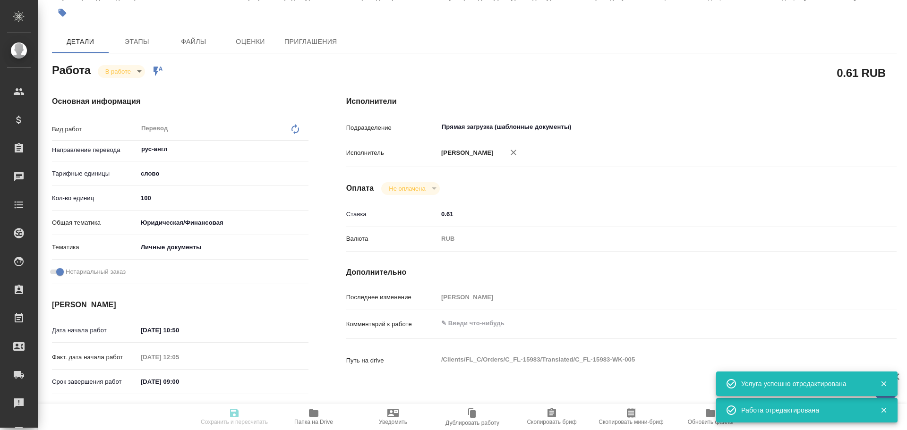
type textarea "x"
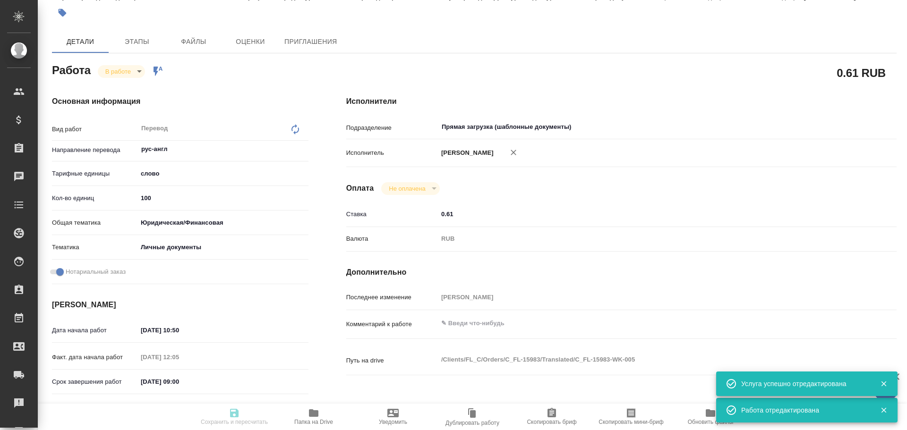
type textarea "x"
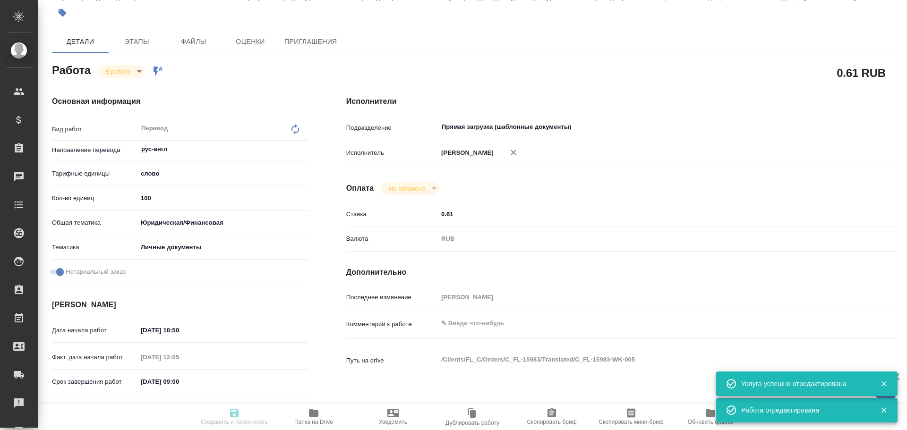
type textarea "x"
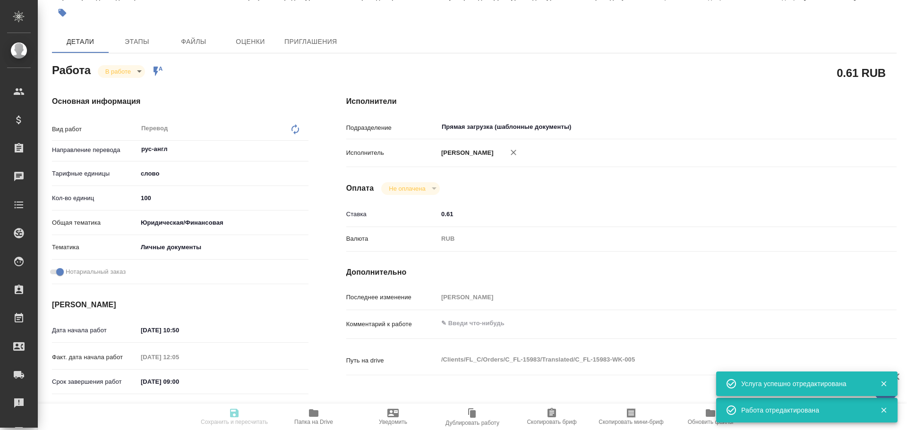
type textarea "x"
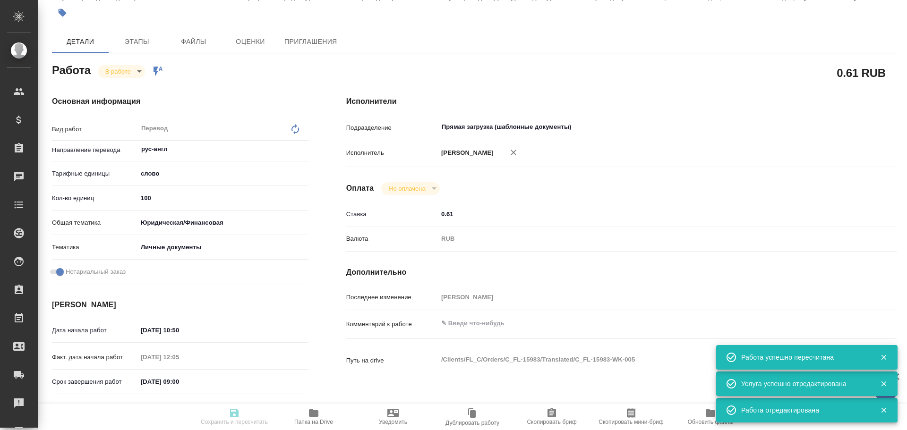
type input "inProgress"
type textarea "Перевод"
type textarea "x"
type input "рус-англ"
type input "5a8b1489cc6b4906c91bfd90"
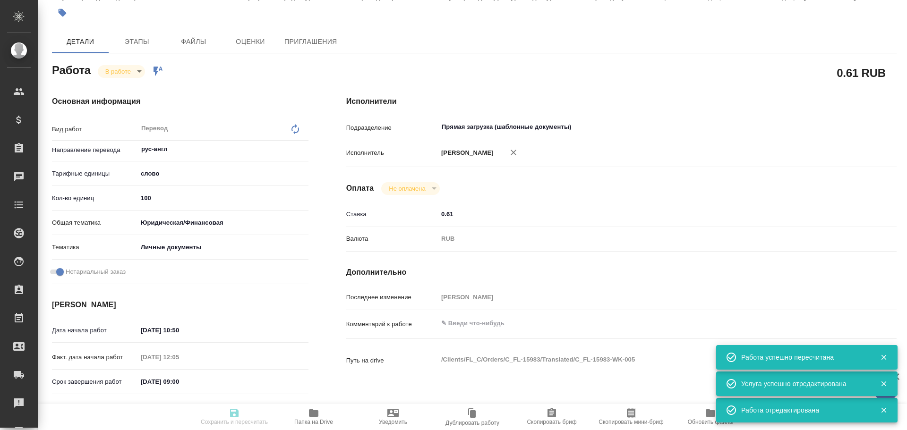
type input "100"
type input "yr-fn"
type input "5a8b8b956a9677013d343cfe"
checkbox input "true"
type input "[DATE] 10:50"
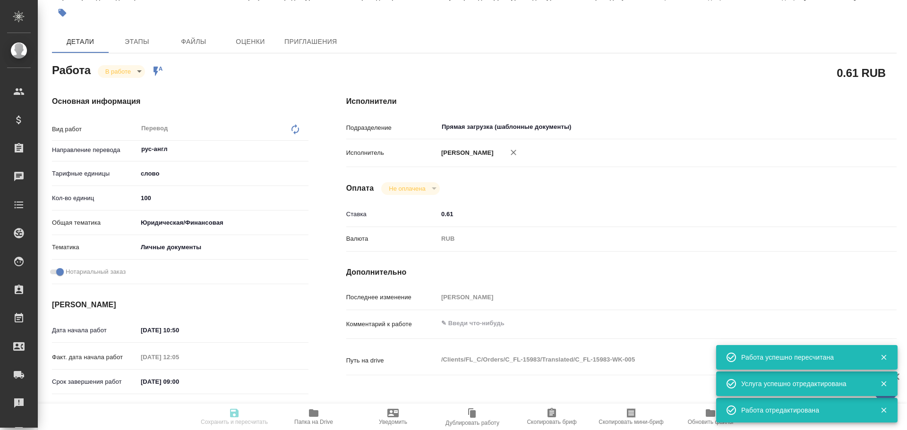
type input "[DATE] 12:05"
type input "[DATE] 09:00"
type input "[DATE] 10:00"
type input "Прямая загрузка (шаблонные документы)"
type input "notPayed"
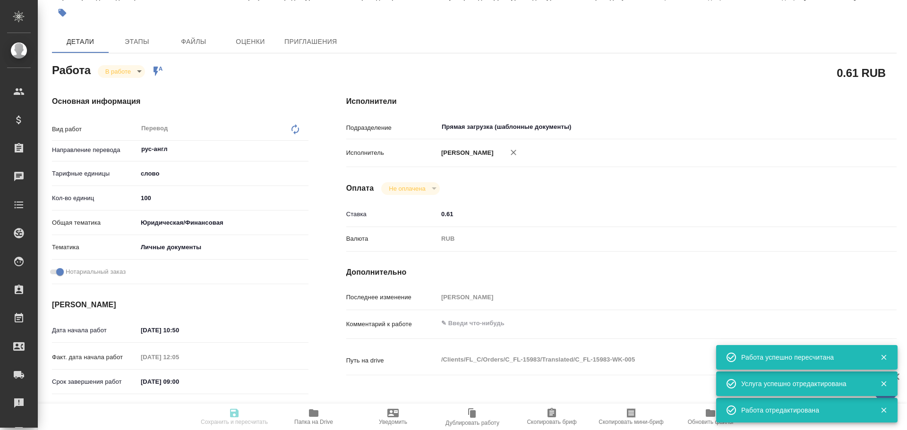
type input "0.61"
type input "RUB"
type input "[PERSON_NAME]"
type textarea "x"
type textarea "/Clients/FL_C/Orders/C_FL-15983/Translated/C_FL-15983-WK-005"
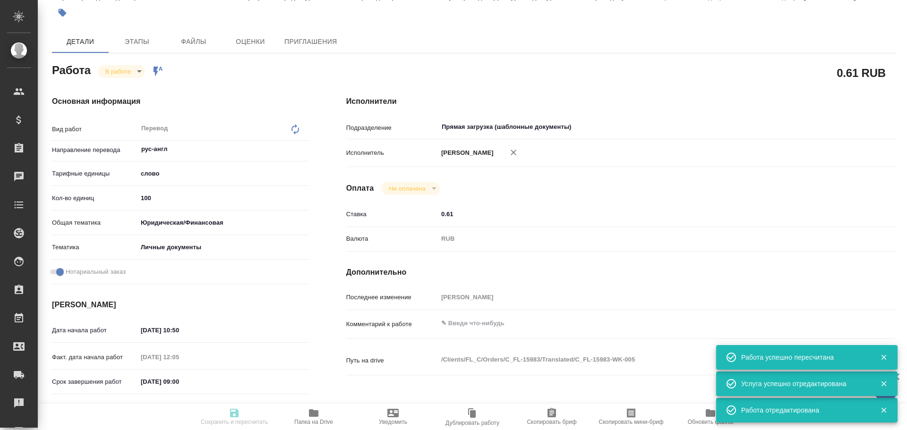
type textarea "x"
type input "C_FL-15983"
type input "Перевод станд. несрочный"
type input "Постредактура машинного перевода, Приёмка по качеству, Перевод, Корректура, Ред…"
type input "[PERSON_NAME]"
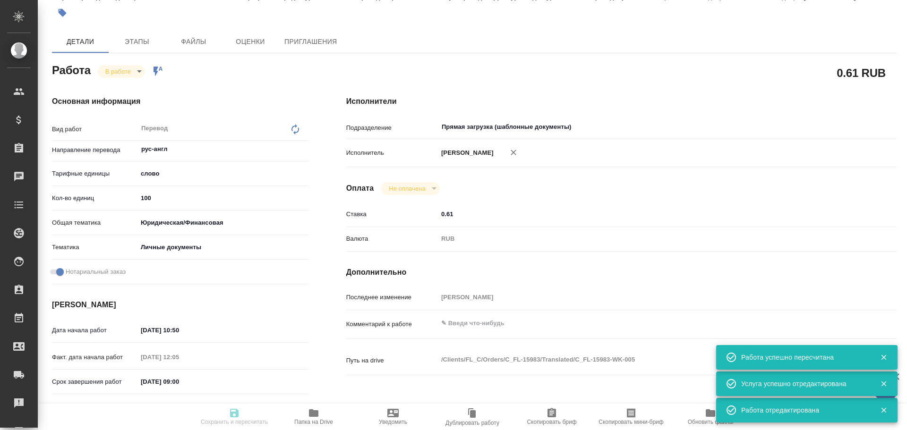
type input "/Clients/FL_C/Orders/C_FL-15983"
type textarea "x"
type textarea "СОР на англ"
type textarea "x"
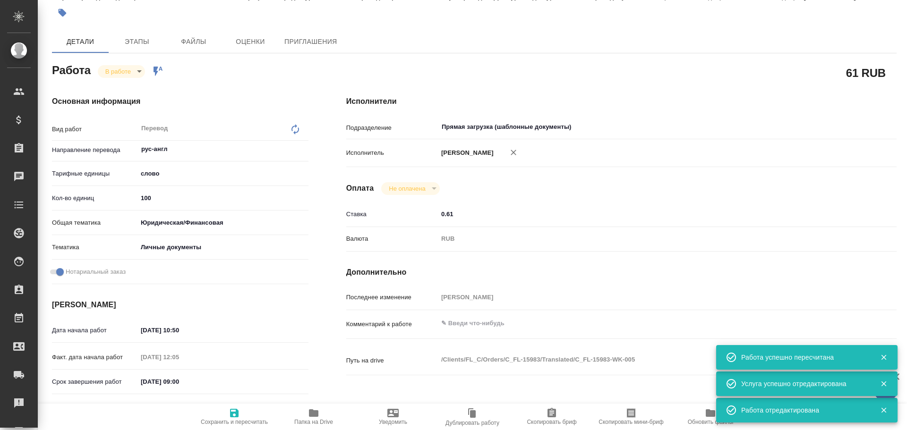
type textarea "x"
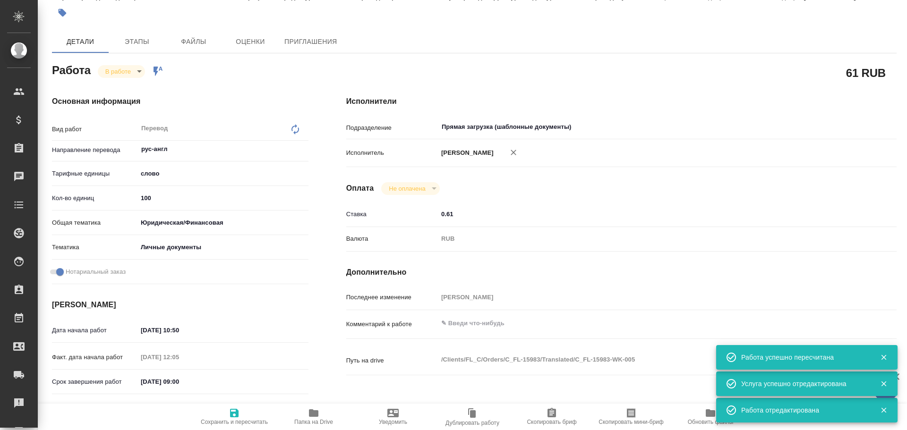
type textarea "x"
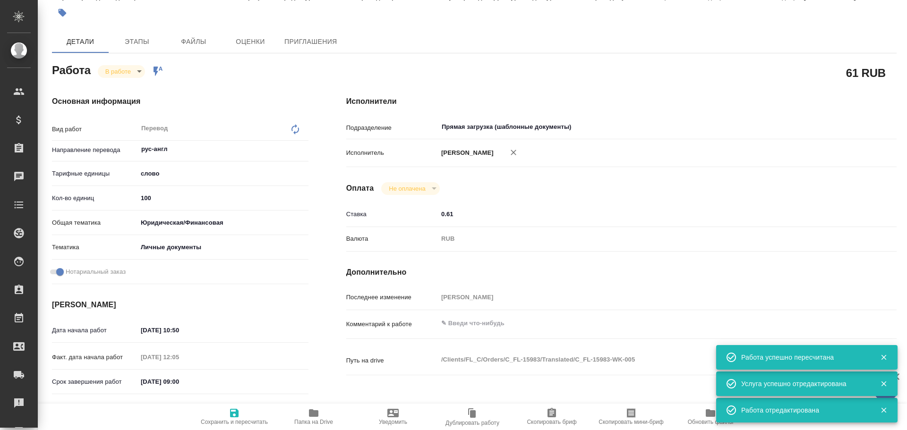
type textarea "x"
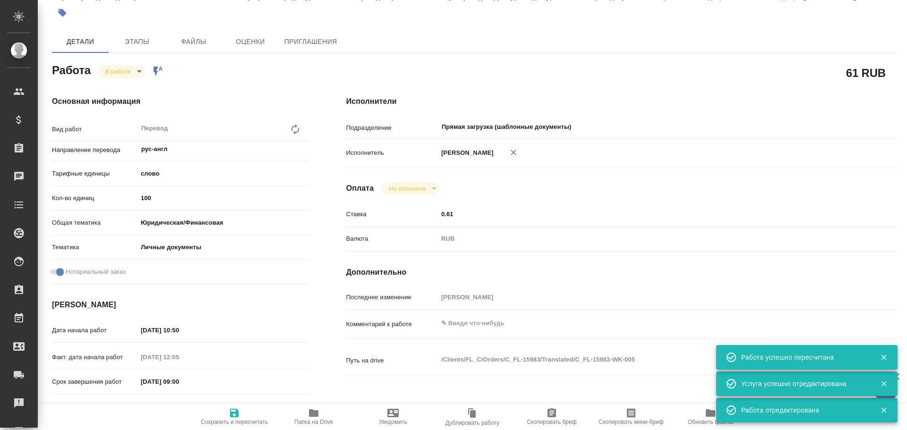
type textarea "x"
click at [124, 71] on body "🙏 .cls-1 fill:#fff; AWATERA [PERSON_NAME] Спецификации Заказы 0 Чаты Todo Проек…" at bounding box center [453, 215] width 907 height 430
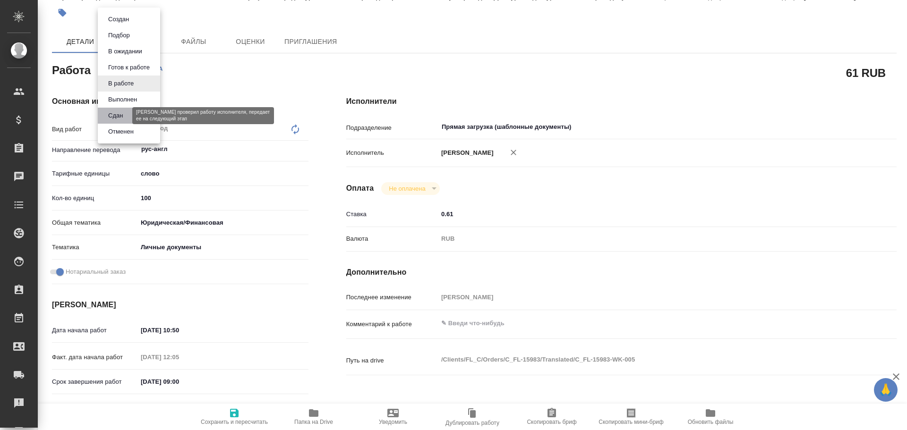
click at [124, 115] on button "Сдан" at bounding box center [115, 115] width 20 height 10
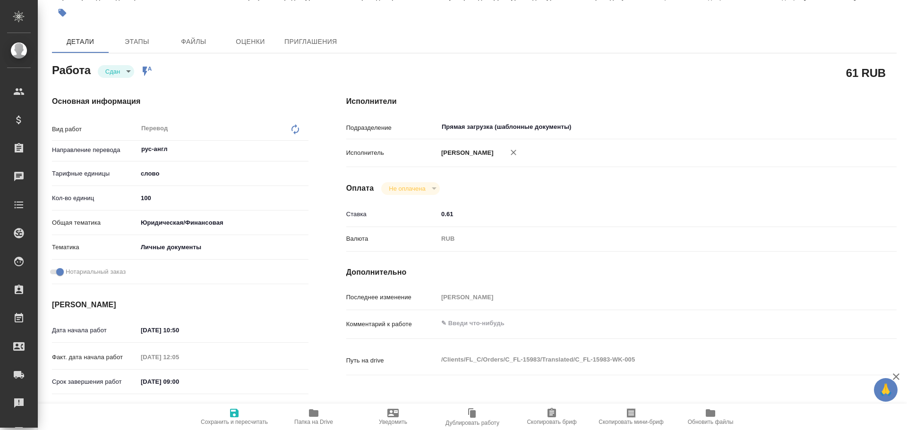
type textarea "x"
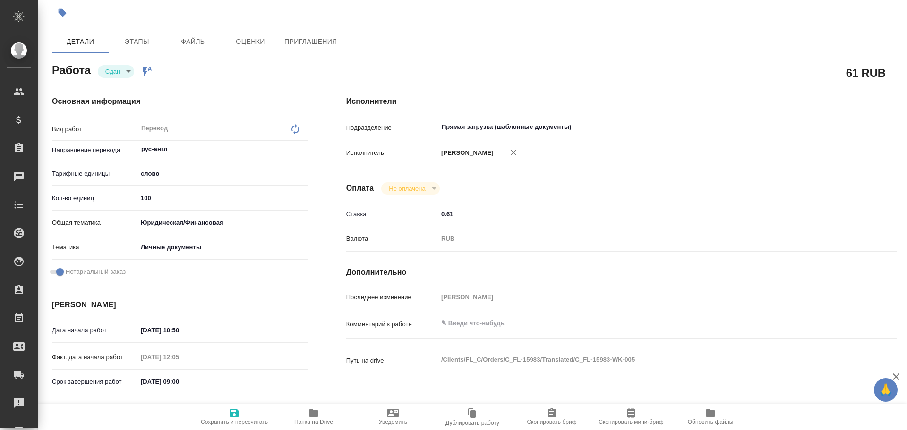
type textarea "x"
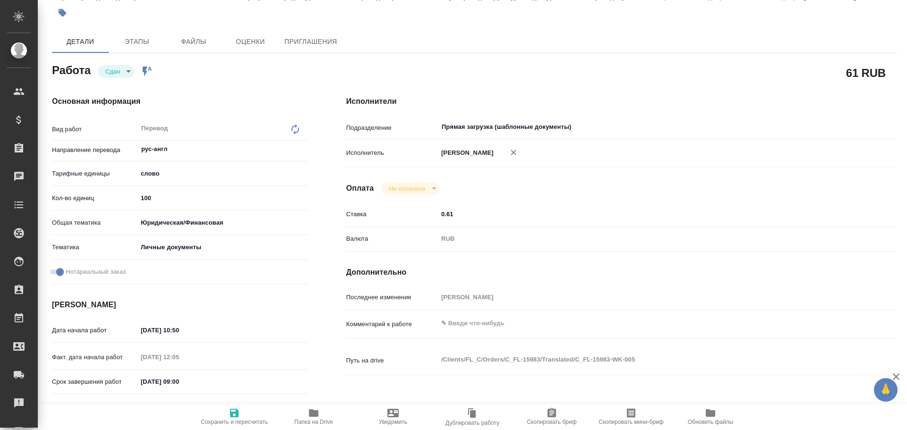
type textarea "x"
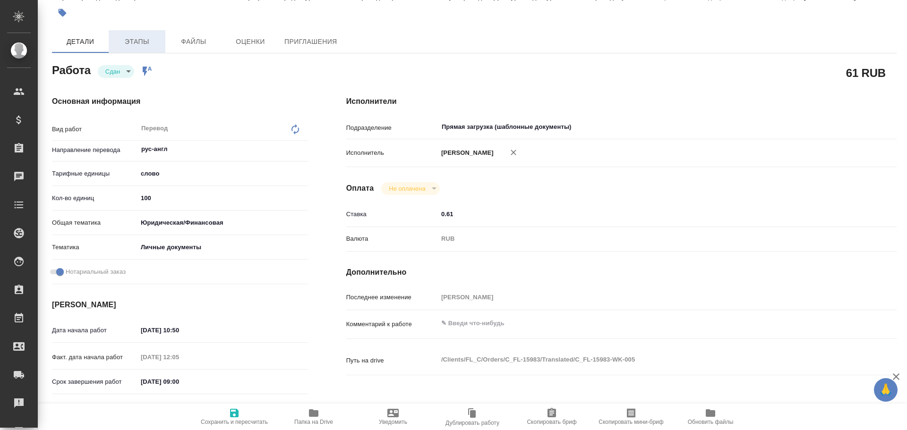
click at [137, 49] on button "Этапы" at bounding box center [137, 41] width 57 height 23
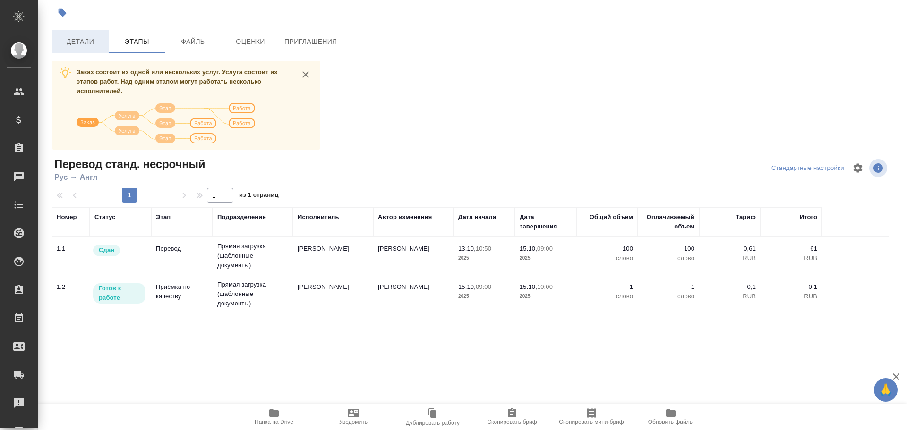
click at [81, 45] on span "Детали" at bounding box center [80, 42] width 45 height 12
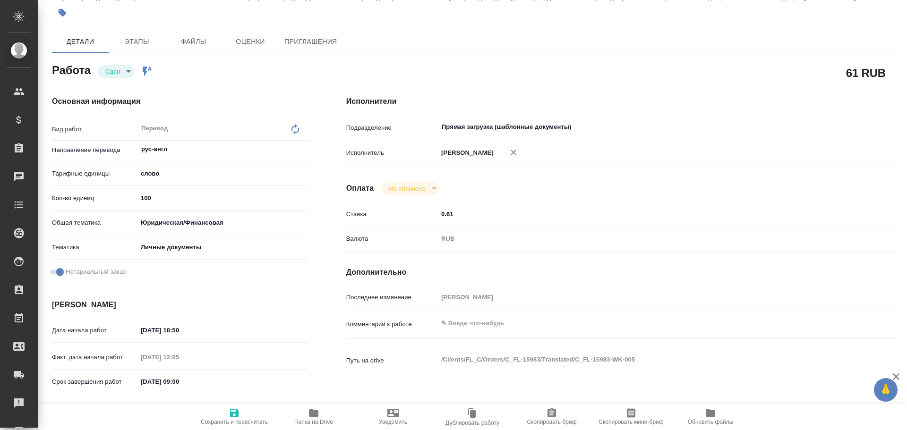
type textarea "x"
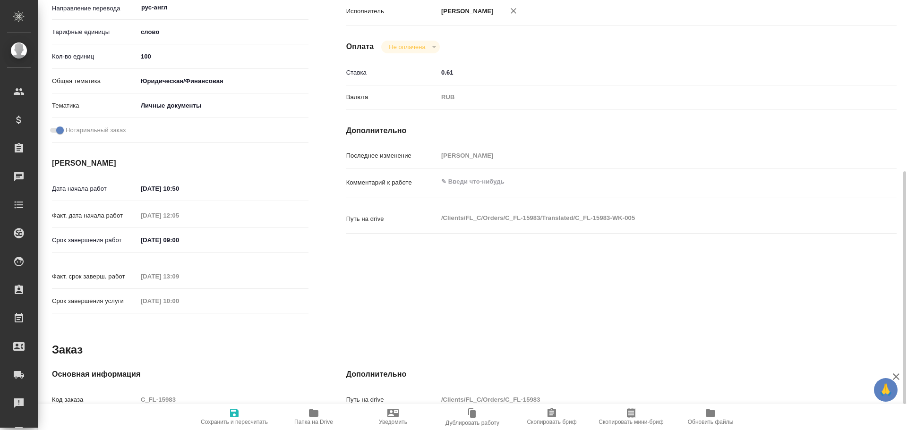
scroll to position [229, 0]
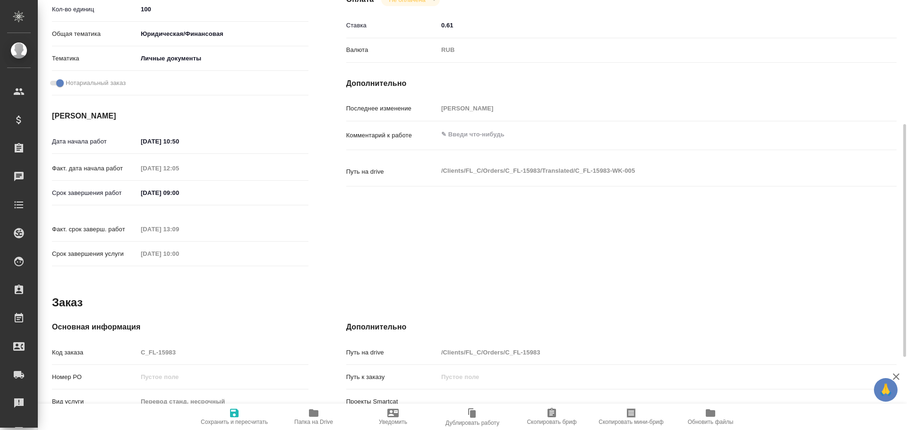
click at [120, 344] on div "Код заказа C_FL-15983" at bounding box center [180, 352] width 256 height 17
type textarea "x"
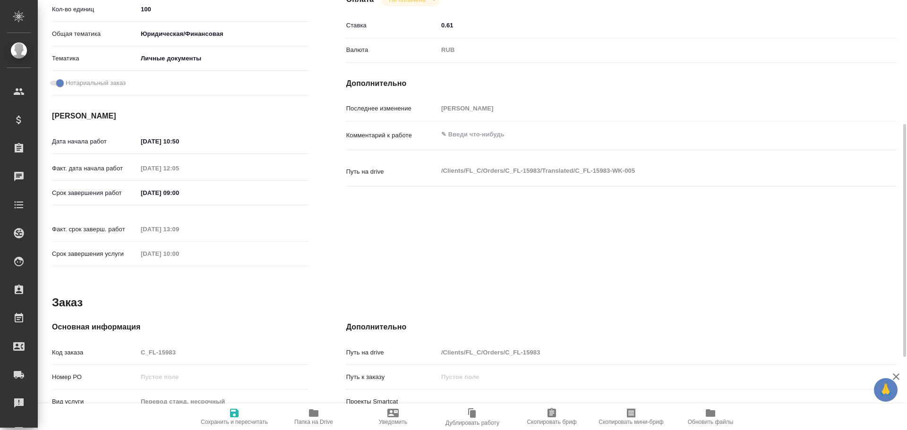
type textarea "x"
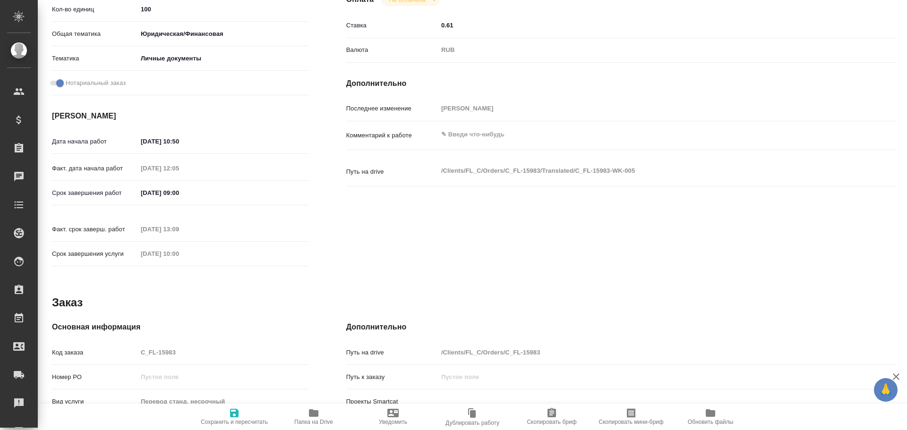
type textarea "x"
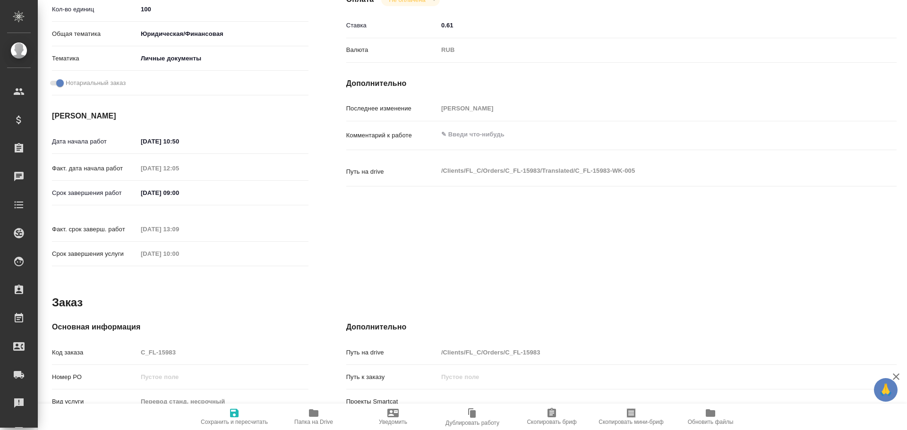
type textarea "x"
